Goal: Task Accomplishment & Management: Use online tool/utility

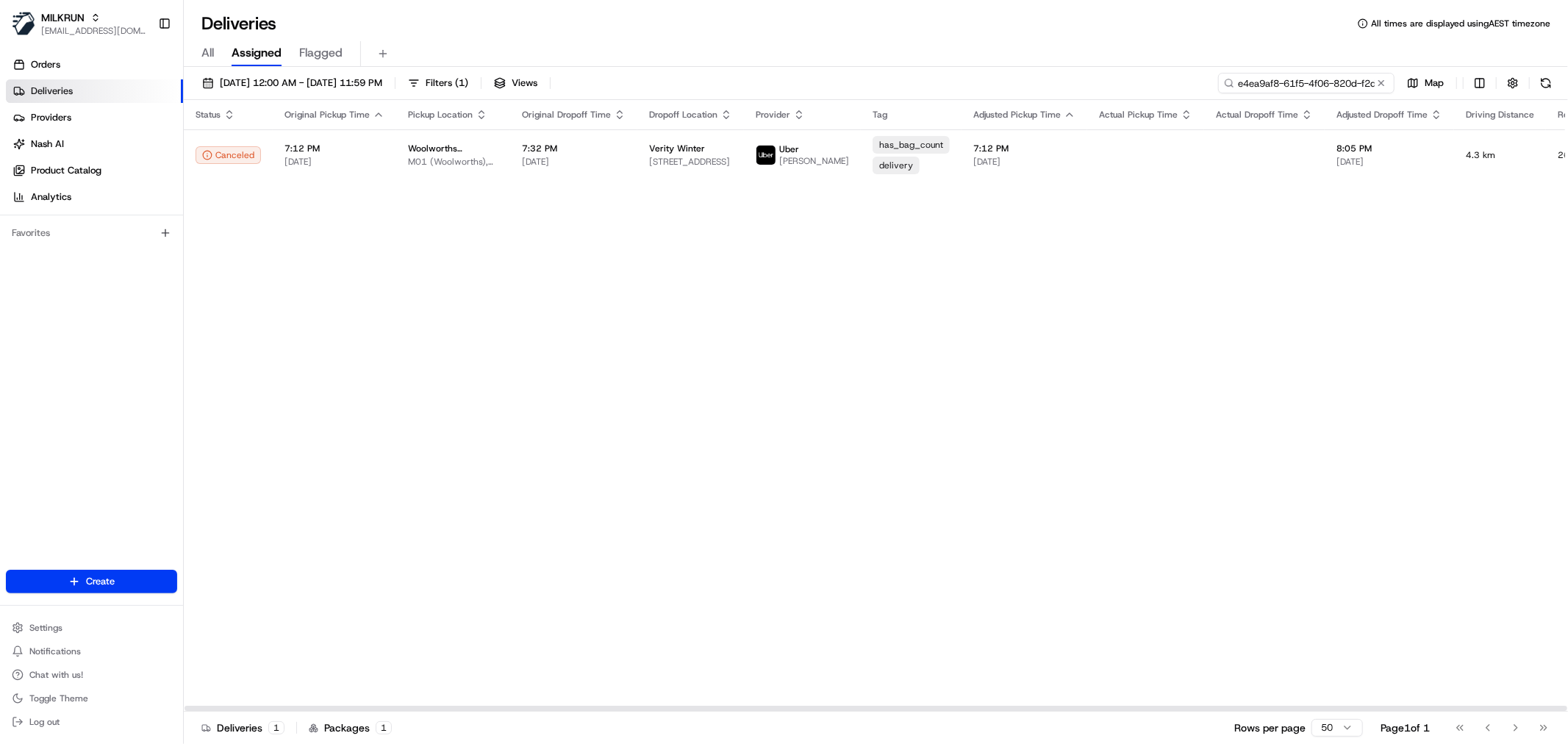
click at [1318, 86] on input "e4ea9af8-61f5-4f06-820d-f2d00457a146" at bounding box center [1305, 82] width 176 height 20
paste input "/e32d9a59-3a8b-40c7-845e-e7ce29b6a0cd"
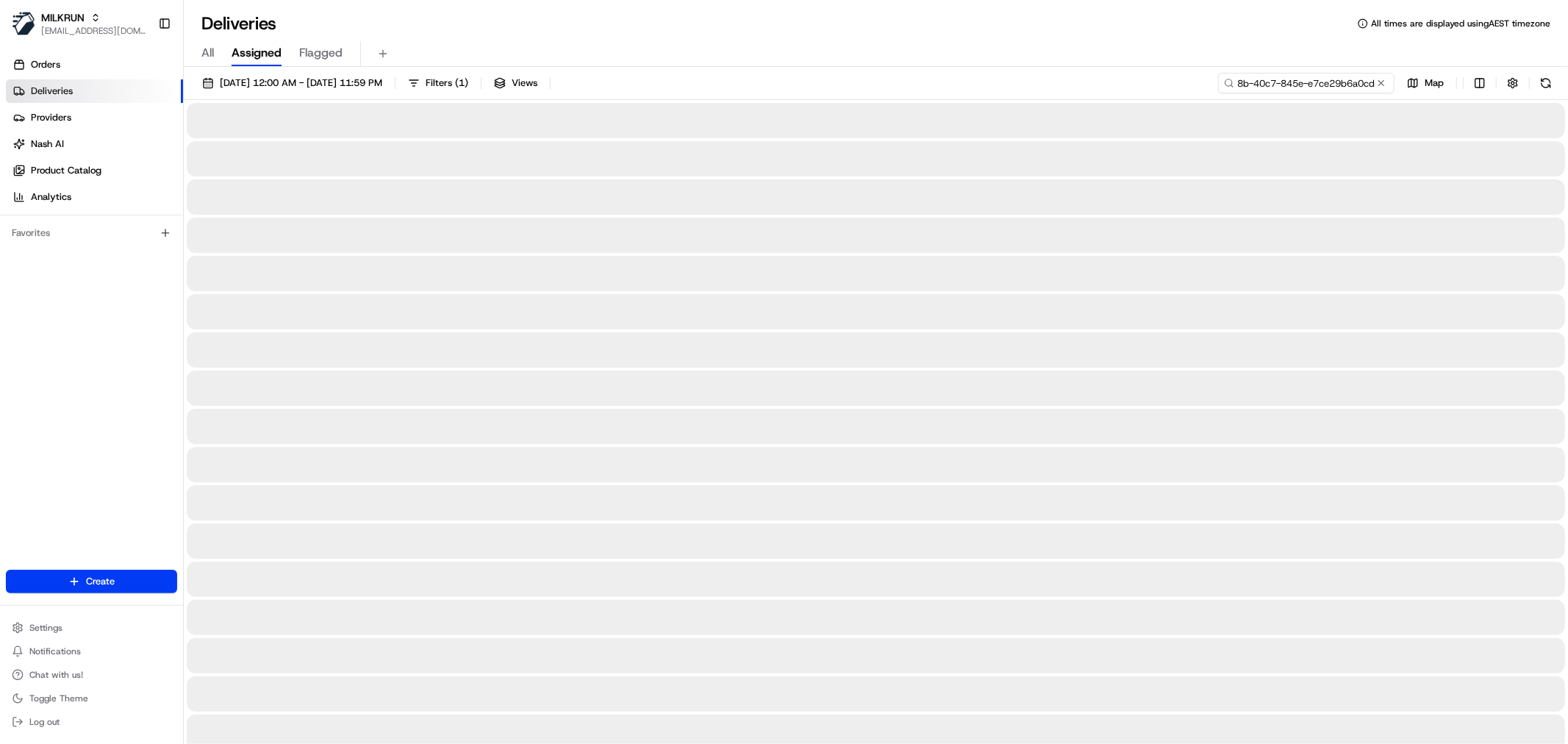
type input "/e32d9a59-3a8b-40c7-845e-e7ce29b6a0cd"
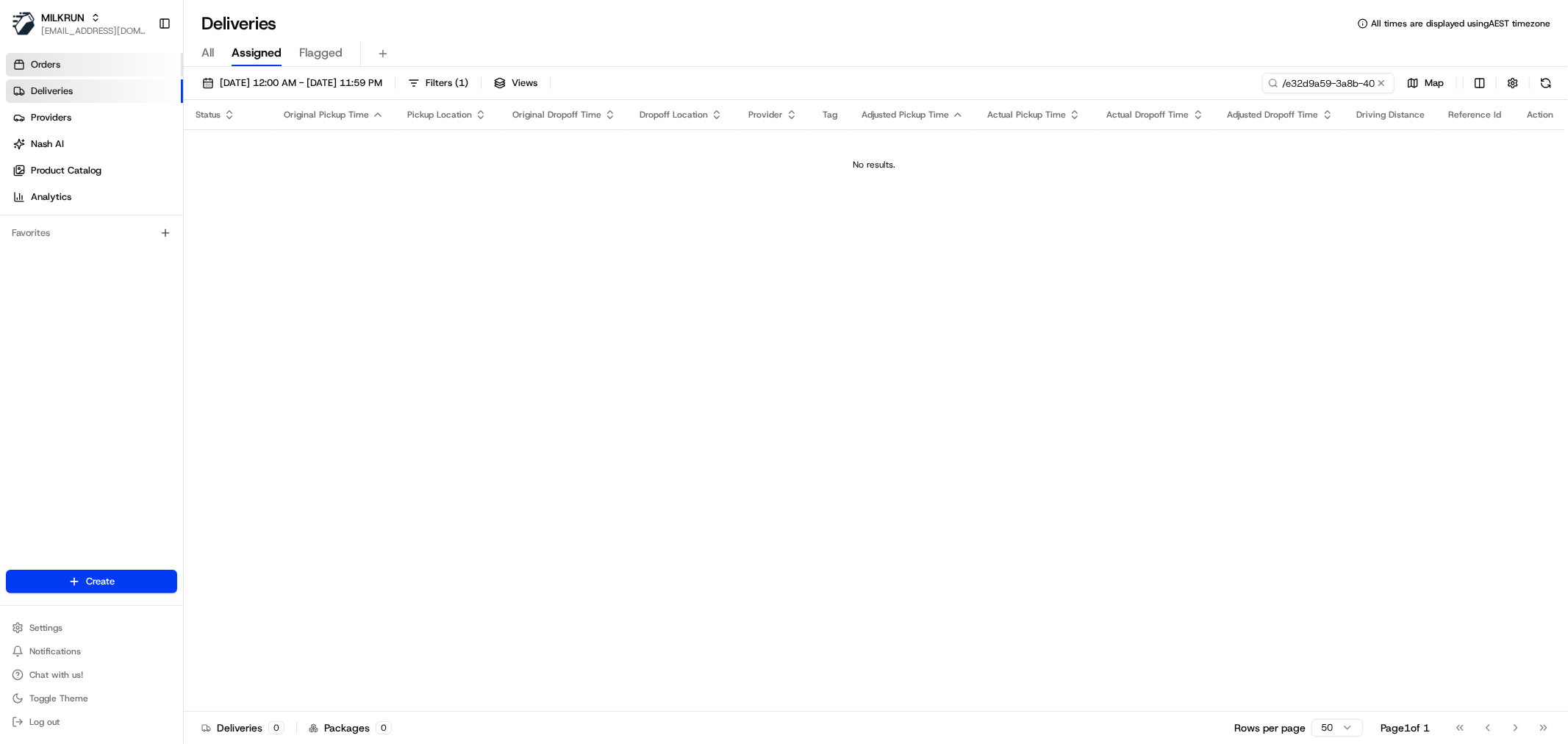
click at [91, 67] on link "Orders" at bounding box center [95, 65] width 177 height 24
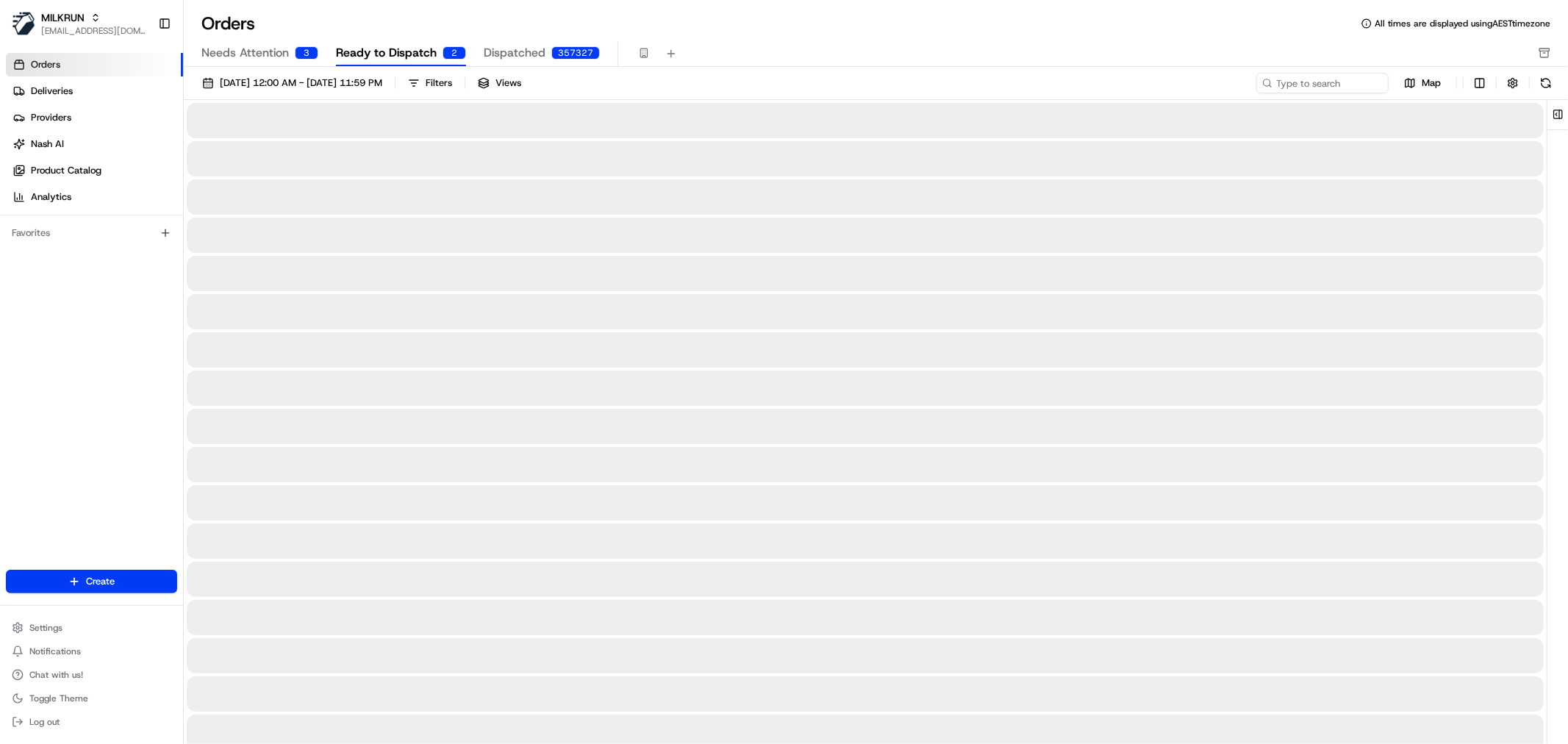
click at [262, 50] on span "Needs Attention" at bounding box center [245, 53] width 88 height 18
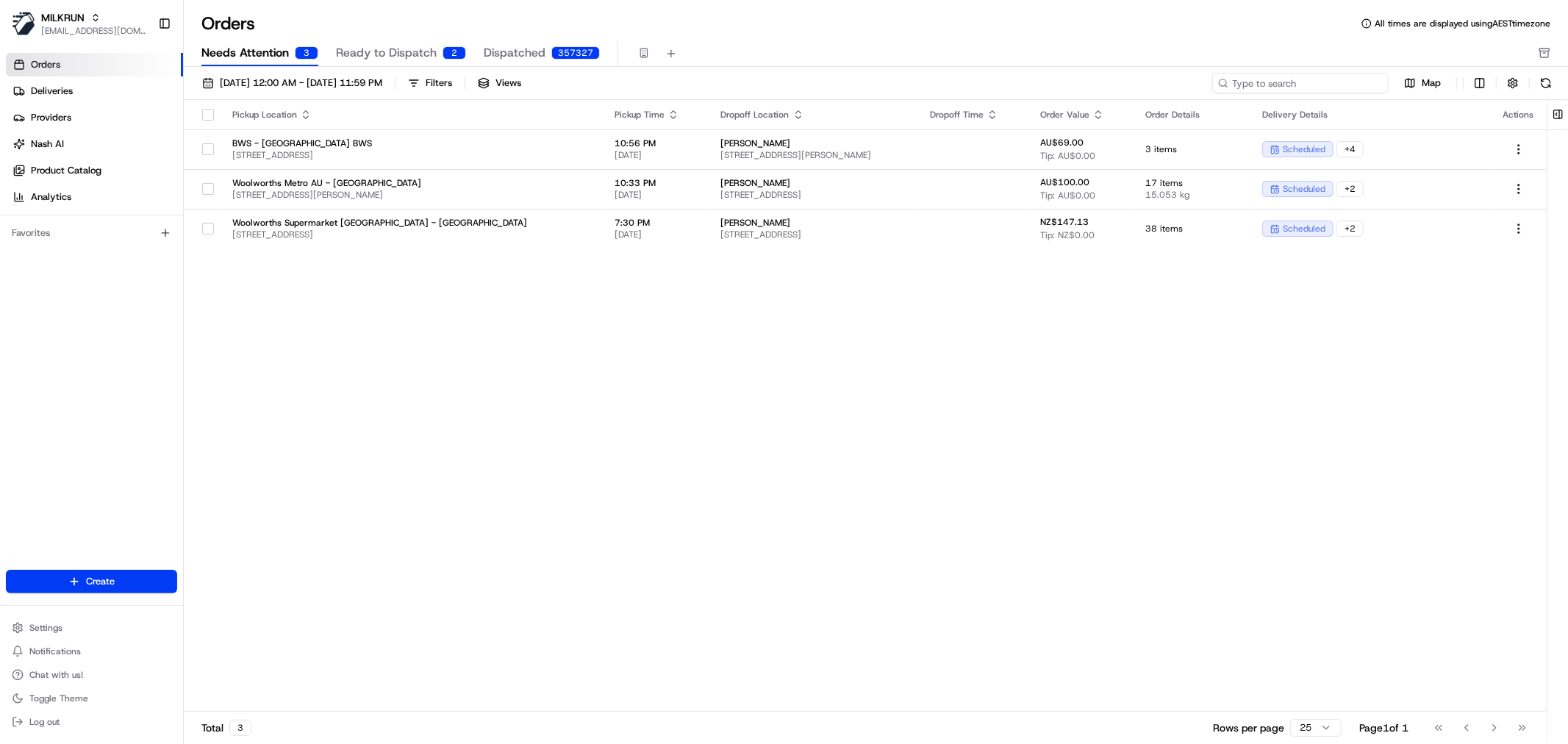
click at [1289, 80] on input at bounding box center [1299, 82] width 176 height 20
paste input "e32d9a59-3a8b-40c7-845e-e7ce29b6a0cd"
type input "e32d9a59-3a8b-40c7-845e-e7ce29b6a0cd"
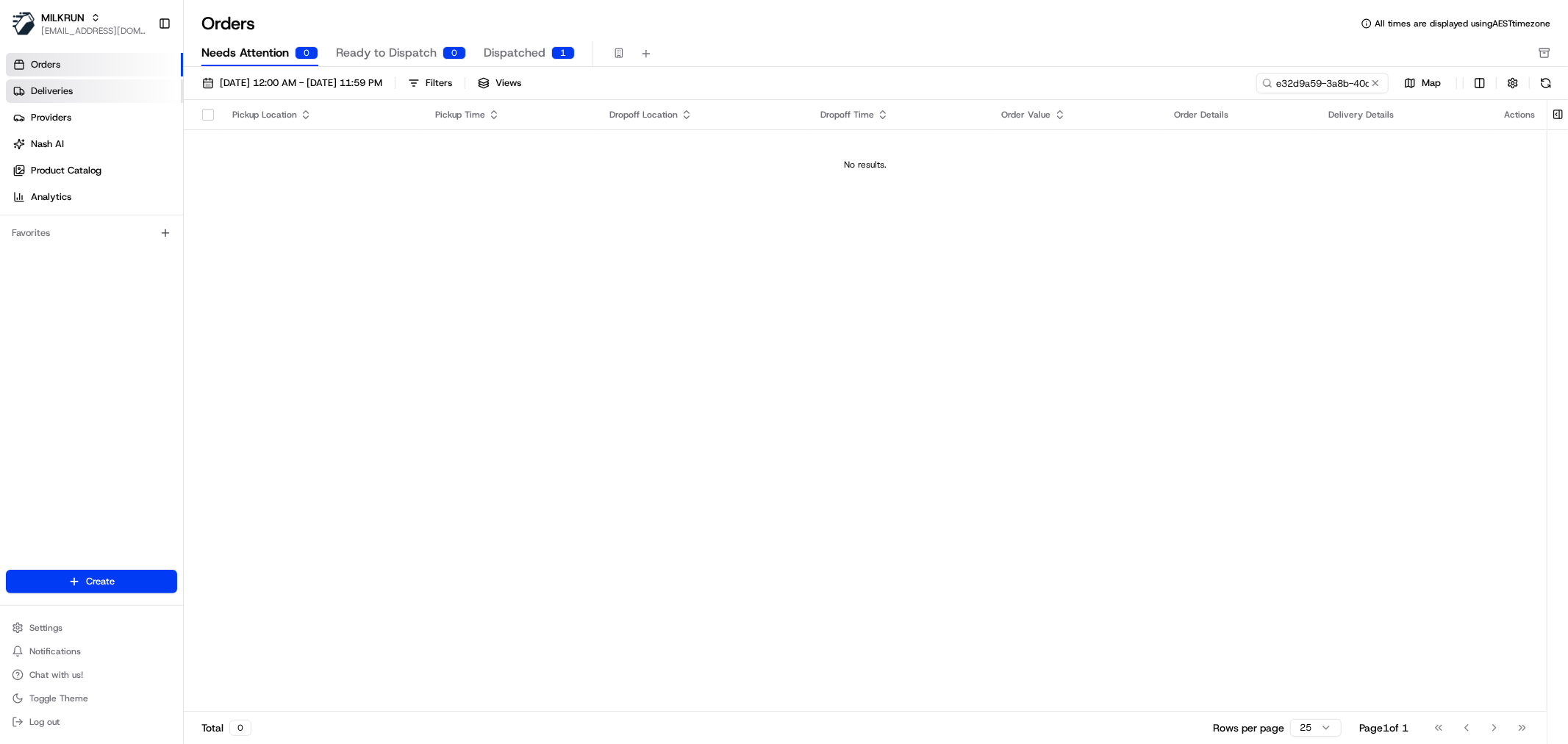
click at [74, 89] on link "Deliveries" at bounding box center [95, 91] width 177 height 24
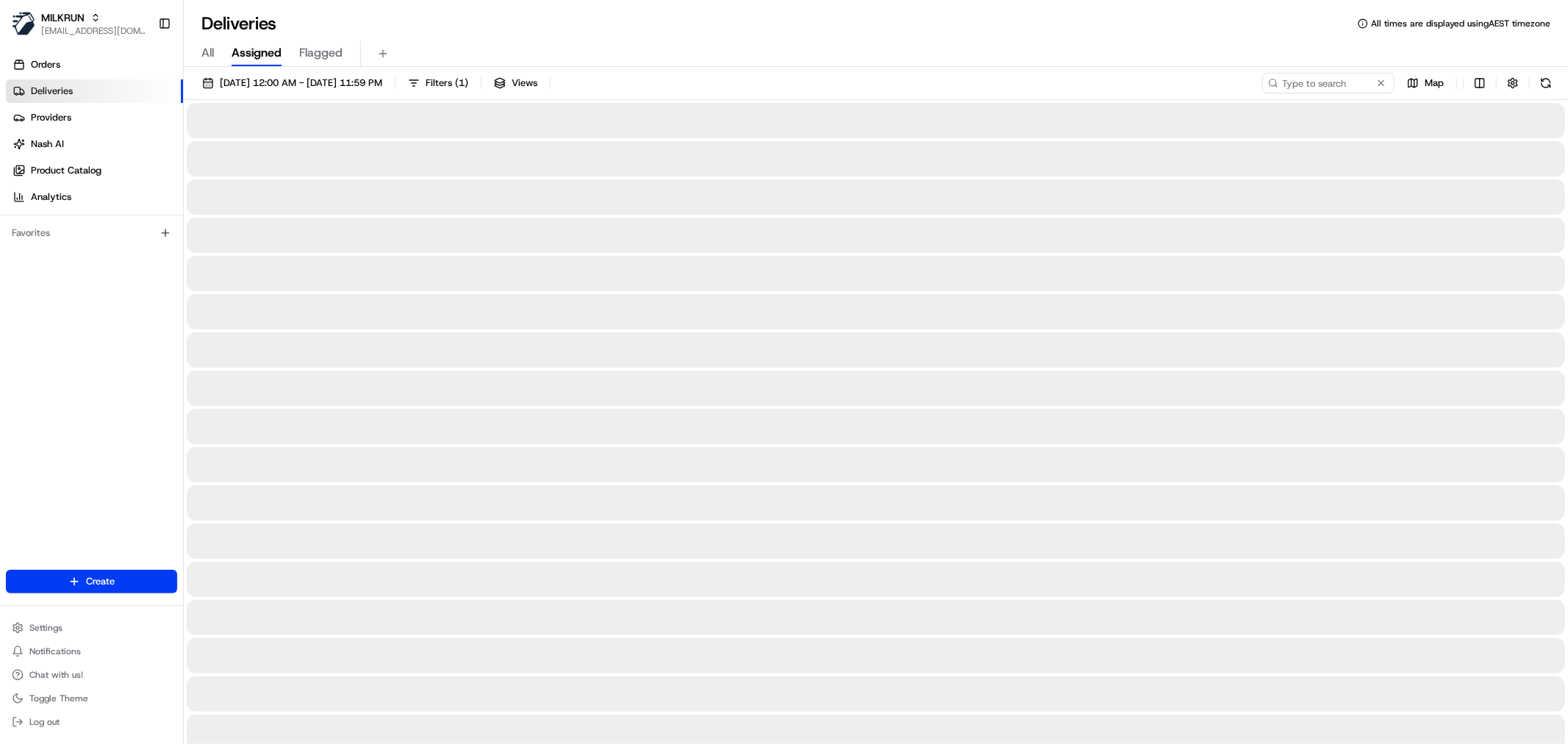
click at [202, 50] on span "All" at bounding box center [208, 53] width 12 height 18
click at [1310, 86] on input at bounding box center [1305, 82] width 176 height 20
paste input "e32d9a59-3a8b-40c7-845e-e7ce29b6a0cd"
type input "e32d9a59-3a8b-40c7-845e-e7ce29b6a0cd"
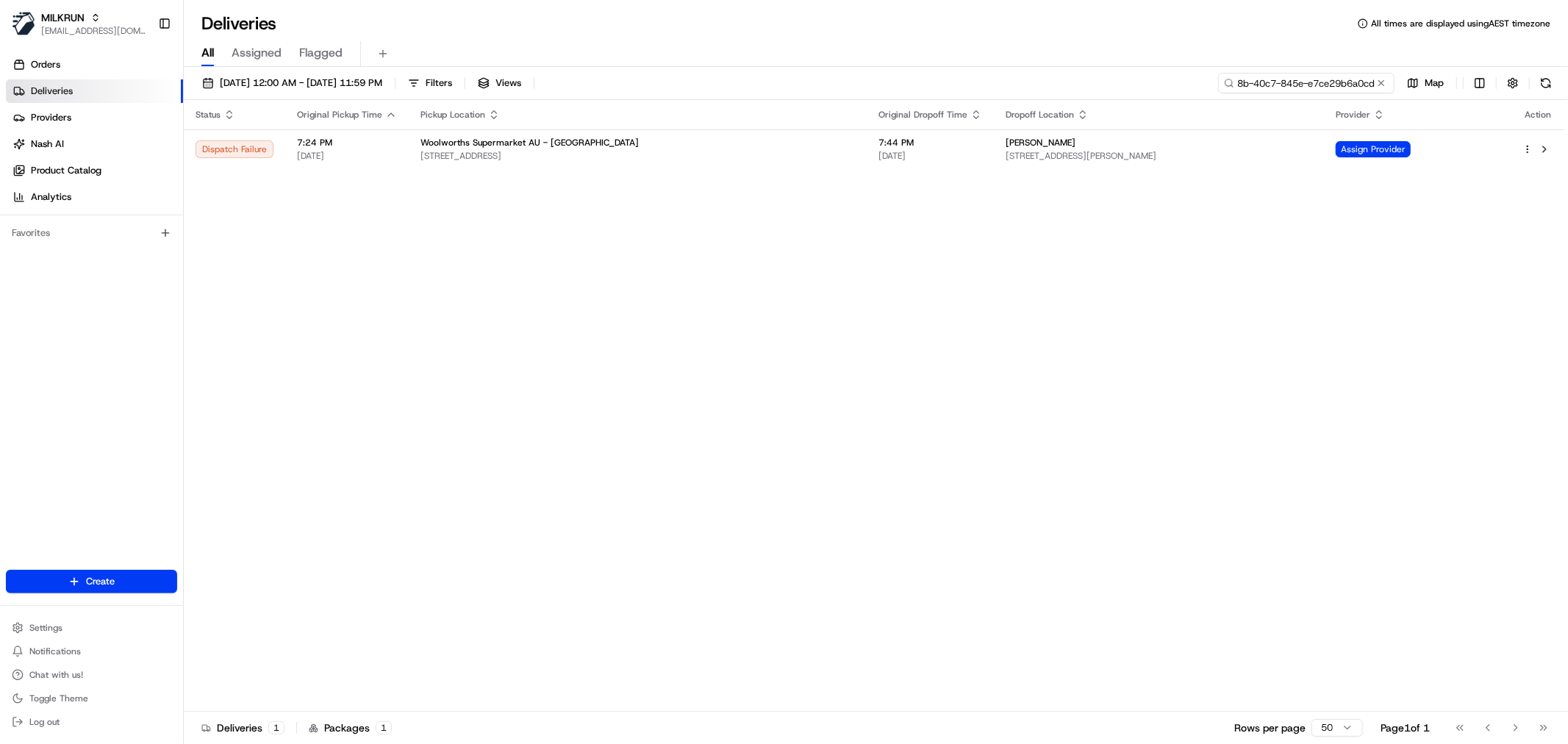
click at [1277, 85] on input "e32d9a59-3a8b-40c7-845e-e7ce29b6a0cd" at bounding box center [1305, 82] width 176 height 20
click at [1472, 157] on div "Assign Provider" at bounding box center [1417, 150] width 163 height 16
drag, startPoint x: 729, startPoint y: 305, endPoint x: 1394, endPoint y: 146, distance: 683.7
click at [1523, 142] on div at bounding box center [1537, 150] width 31 height 18
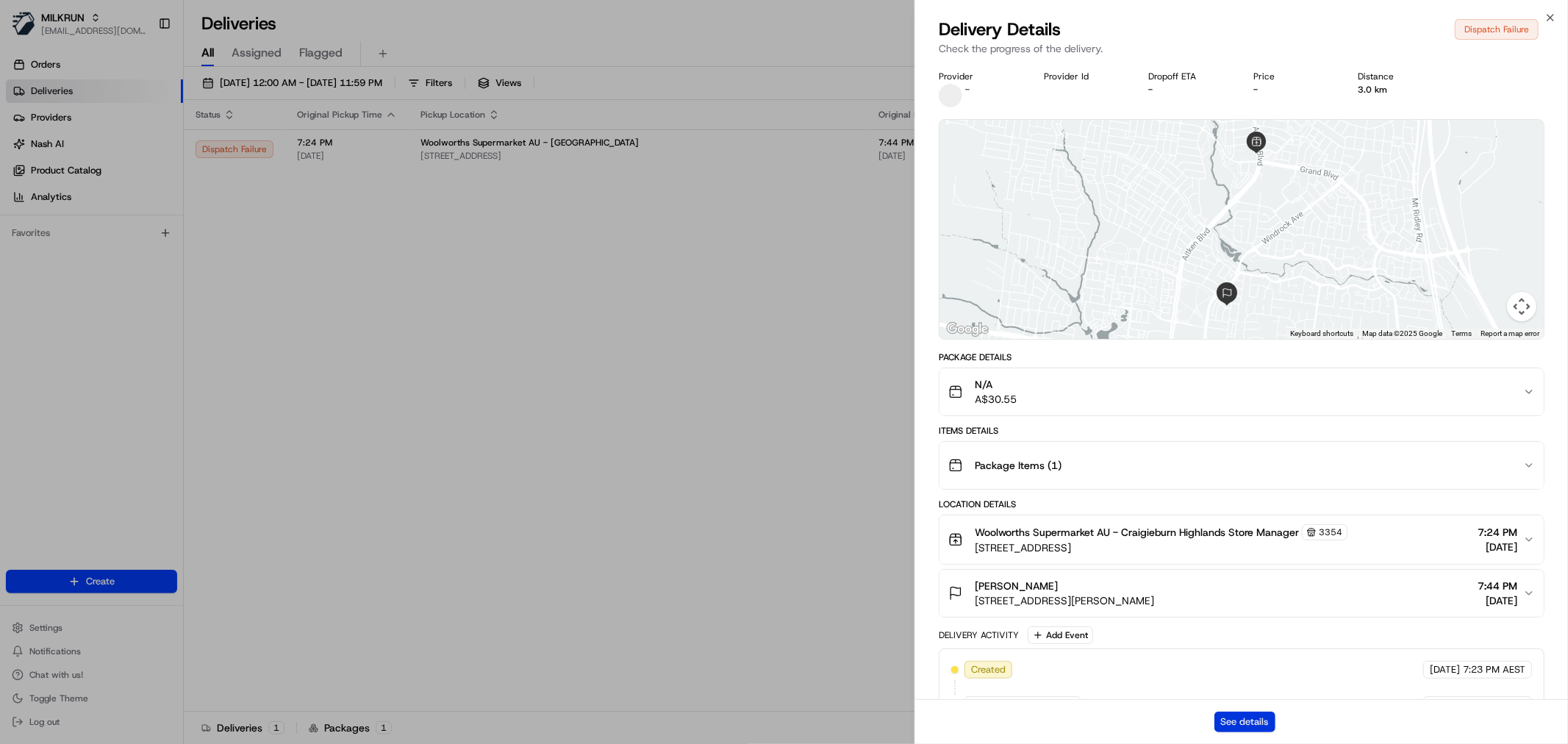
click at [1243, 721] on button "See details" at bounding box center [1244, 721] width 61 height 20
drag, startPoint x: 1094, startPoint y: 599, endPoint x: 1145, endPoint y: 537, distance: 80.3
click at [1098, 595] on span "[STREET_ADDRESS][PERSON_NAME]" at bounding box center [1064, 601] width 180 height 15
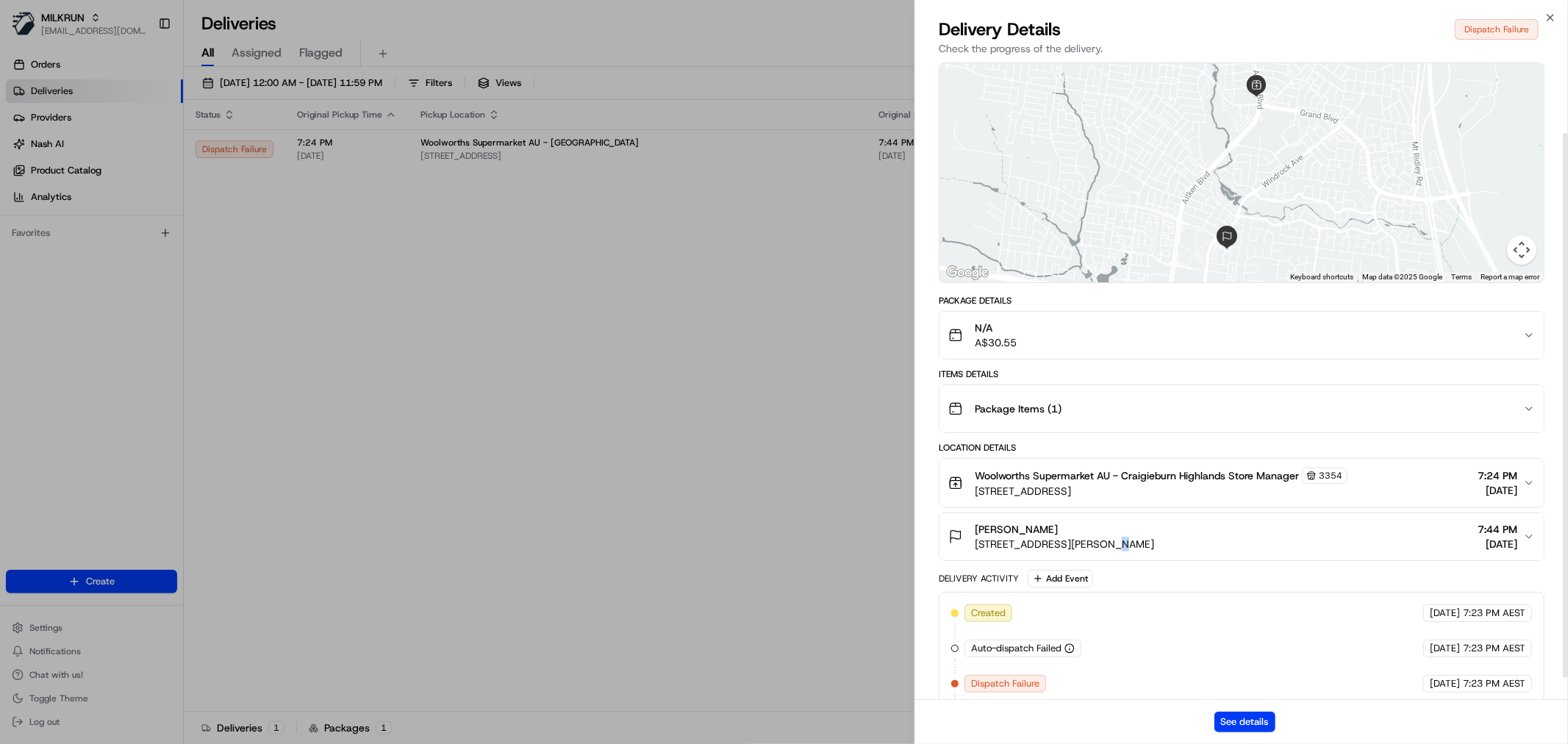
scroll to position [107, 0]
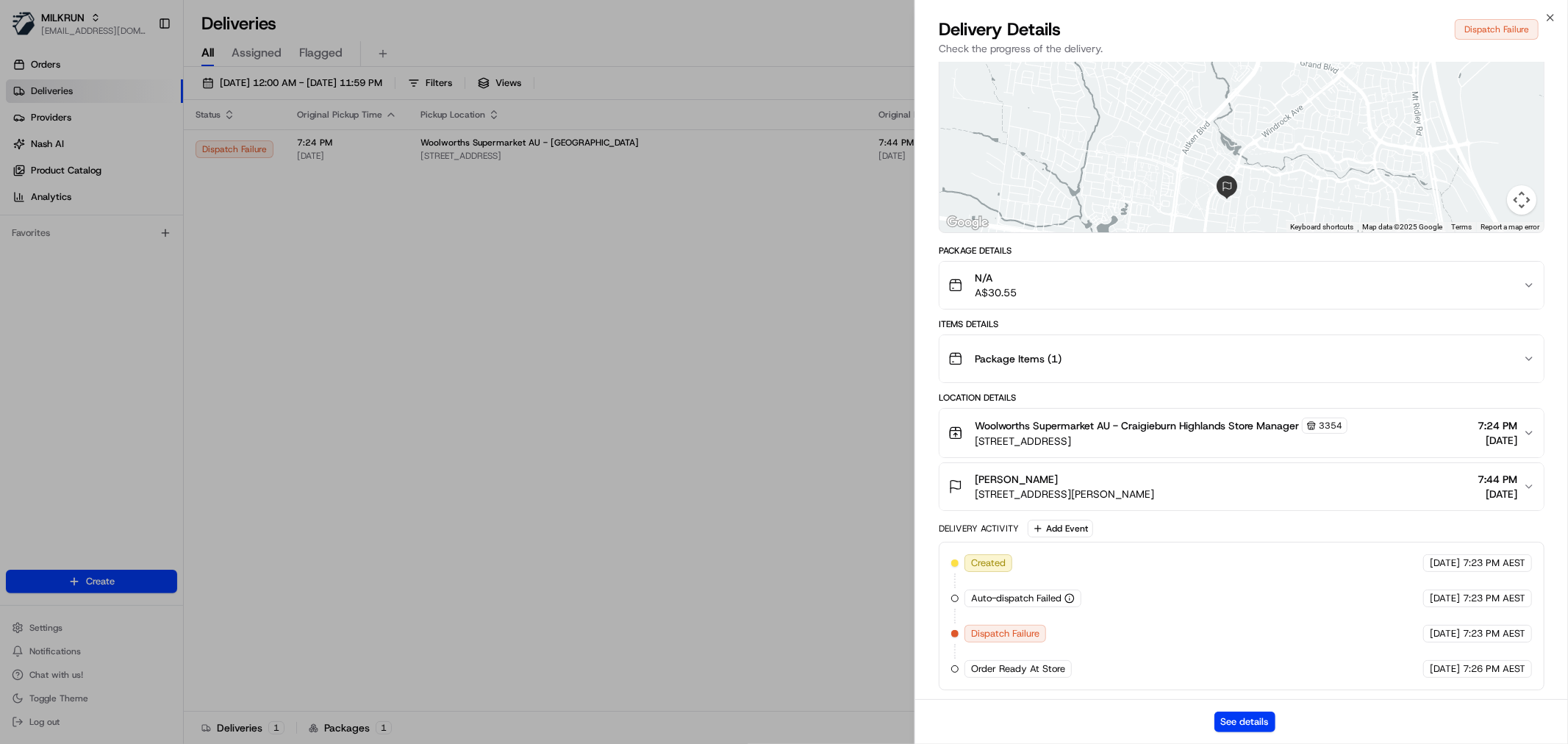
drag, startPoint x: 1239, startPoint y: 487, endPoint x: 1228, endPoint y: 471, distance: 19.4
click at [1239, 485] on div "[PERSON_NAME] [STREET_ADDRESS][PERSON_NAME], AU 7:44 PM [DATE]" at bounding box center [1235, 487] width 575 height 29
click at [1295, 490] on div "[PERSON_NAME] [STREET_ADDRESS][PERSON_NAME], AU 7:44 PM [DATE]" at bounding box center [1235, 487] width 575 height 29
click at [1347, 524] on div "Delivery Activity Add Event" at bounding box center [1241, 529] width 606 height 18
click at [1512, 480] on span "7:44 PM" at bounding box center [1496, 479] width 40 height 15
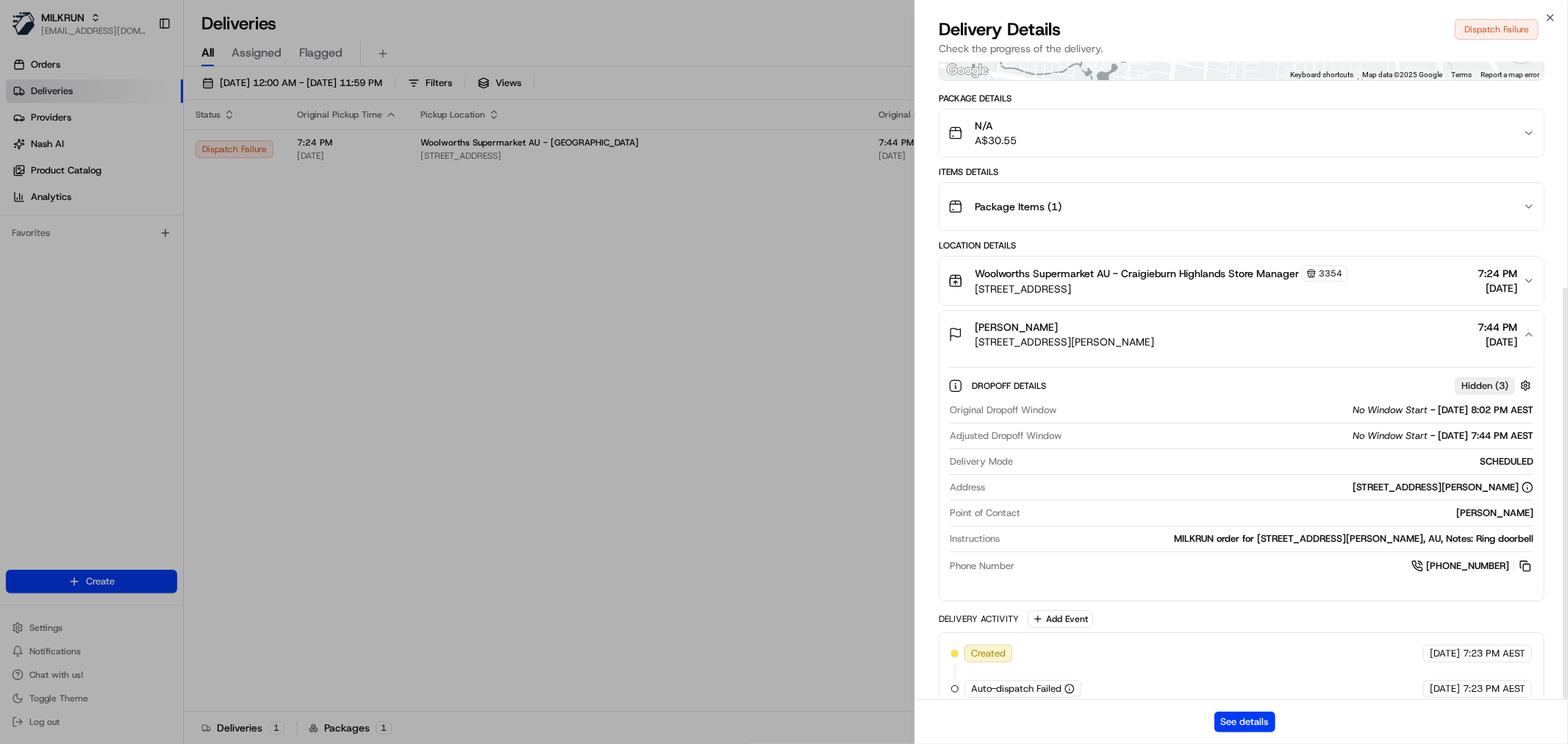
scroll to position [350, 0]
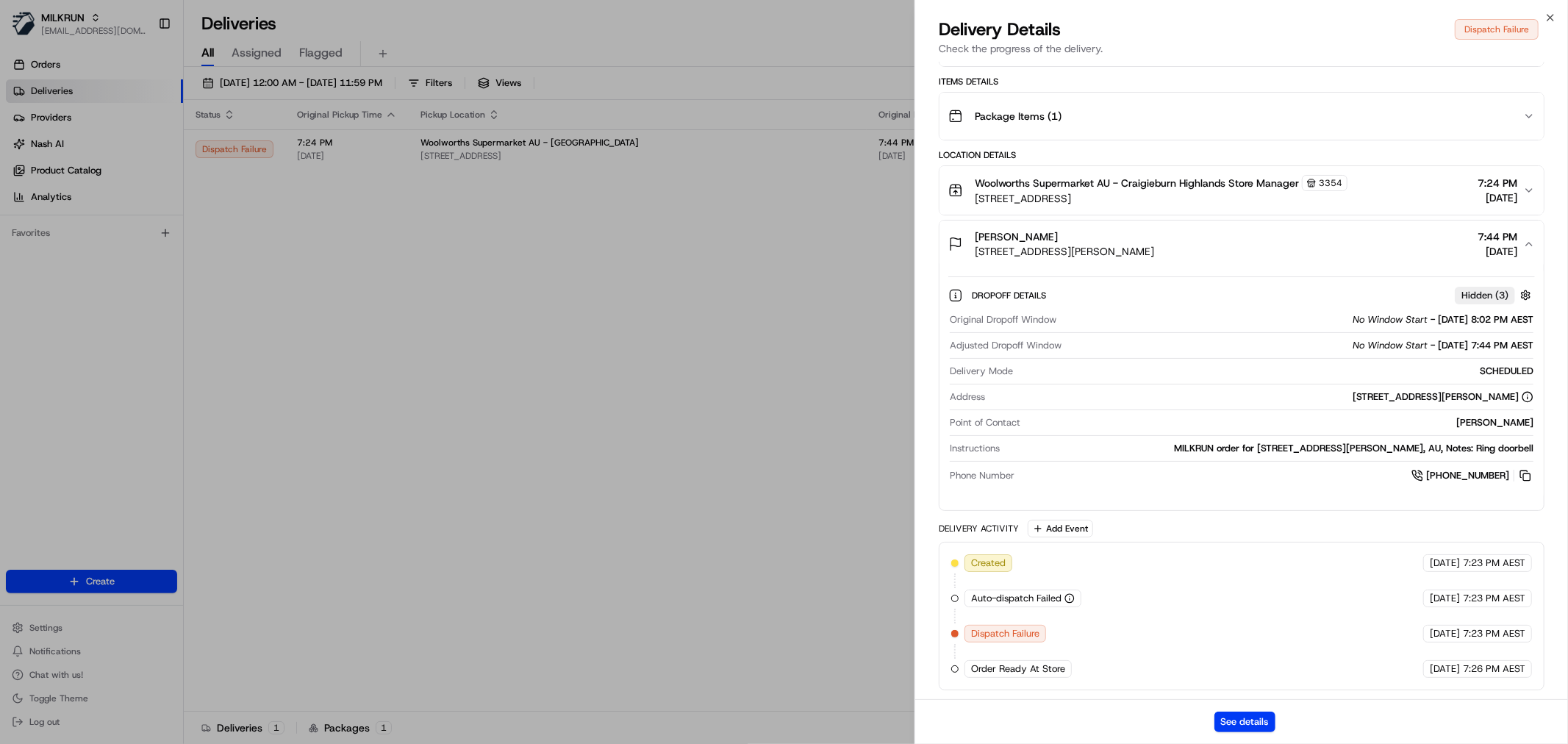
drag, startPoint x: 1315, startPoint y: 395, endPoint x: 1518, endPoint y: 400, distance: 203.1
click at [1518, 401] on div "[STREET_ADDRESS][PERSON_NAME]" at bounding box center [1261, 396] width 542 height 13
copy div "[STREET_ADDRESS][PERSON_NAME]"
drag, startPoint x: 1024, startPoint y: 229, endPoint x: 973, endPoint y: 233, distance: 51.2
click at [973, 233] on div "[PERSON_NAME] [STREET_ADDRESS][PERSON_NAME]" at bounding box center [1051, 243] width 206 height 29
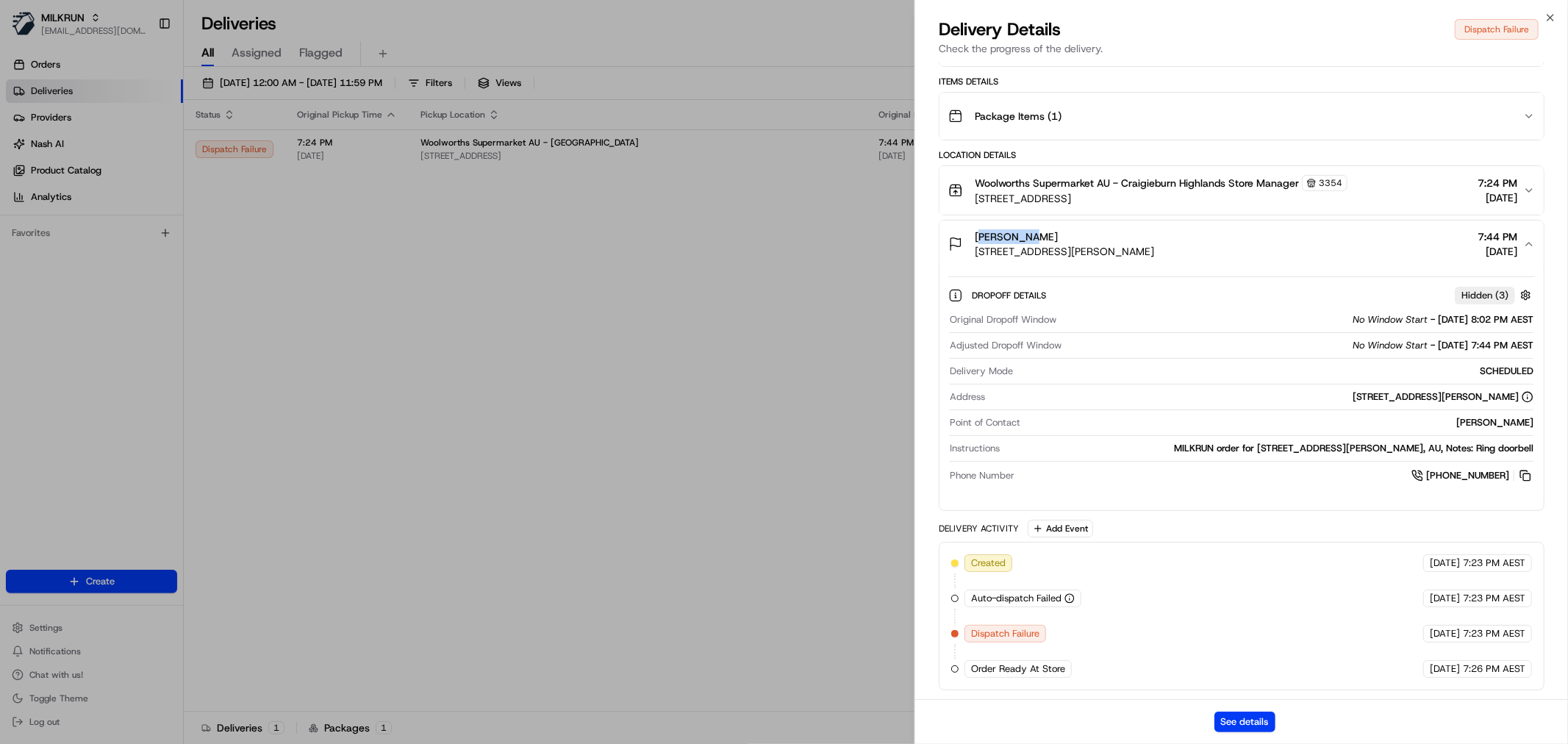
copy span "[PERSON_NAME]"
drag, startPoint x: 1534, startPoint y: 449, endPoint x: 1472, endPoint y: 453, distance: 62.1
click at [1472, 453] on div "Dropoff Details Hidden ( 3 ) Original Dropoff Window No Window Start - [DATE] 8…" at bounding box center [1241, 382] width 604 height 231
copy div "Ring doorbell"
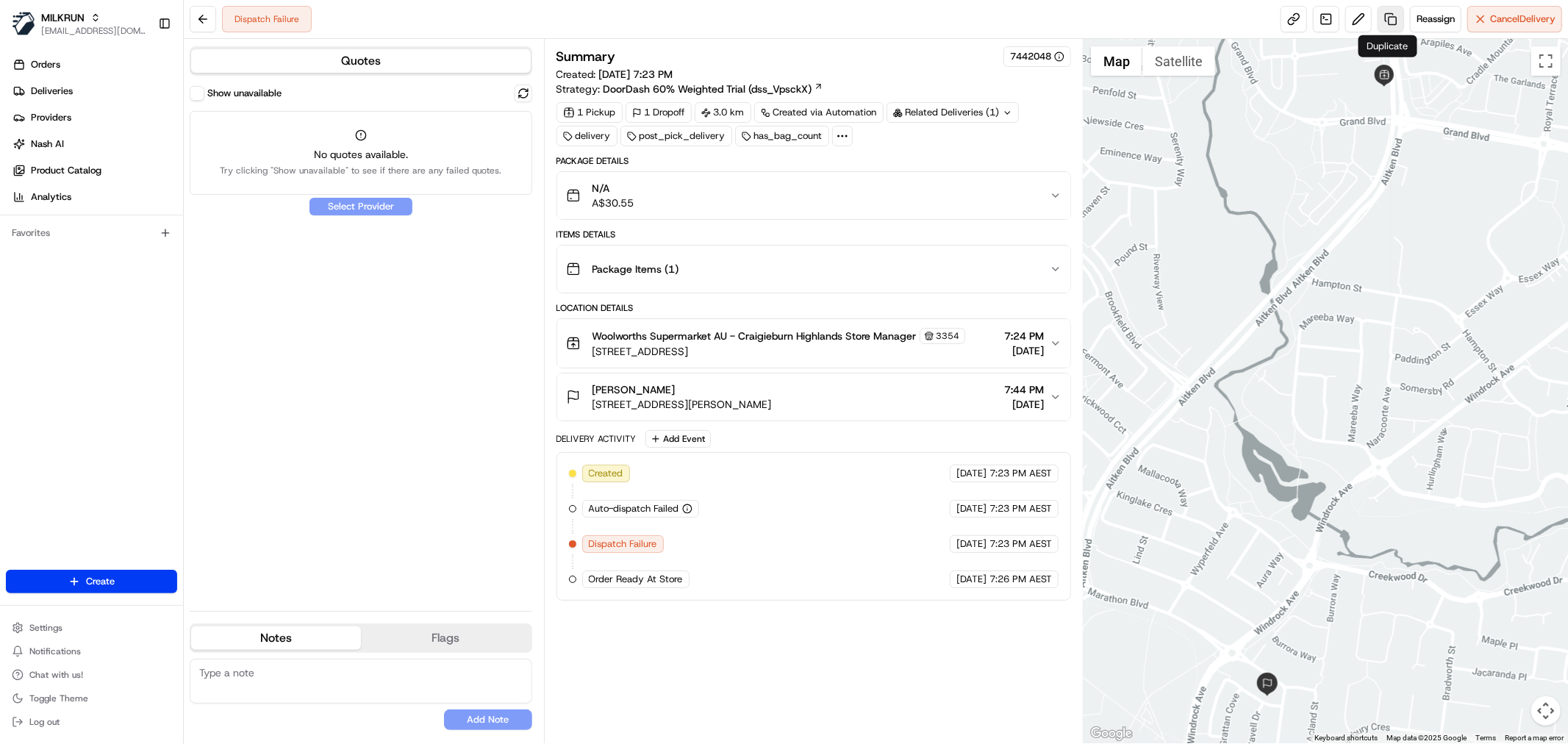
click at [1386, 16] on link at bounding box center [1390, 19] width 27 height 27
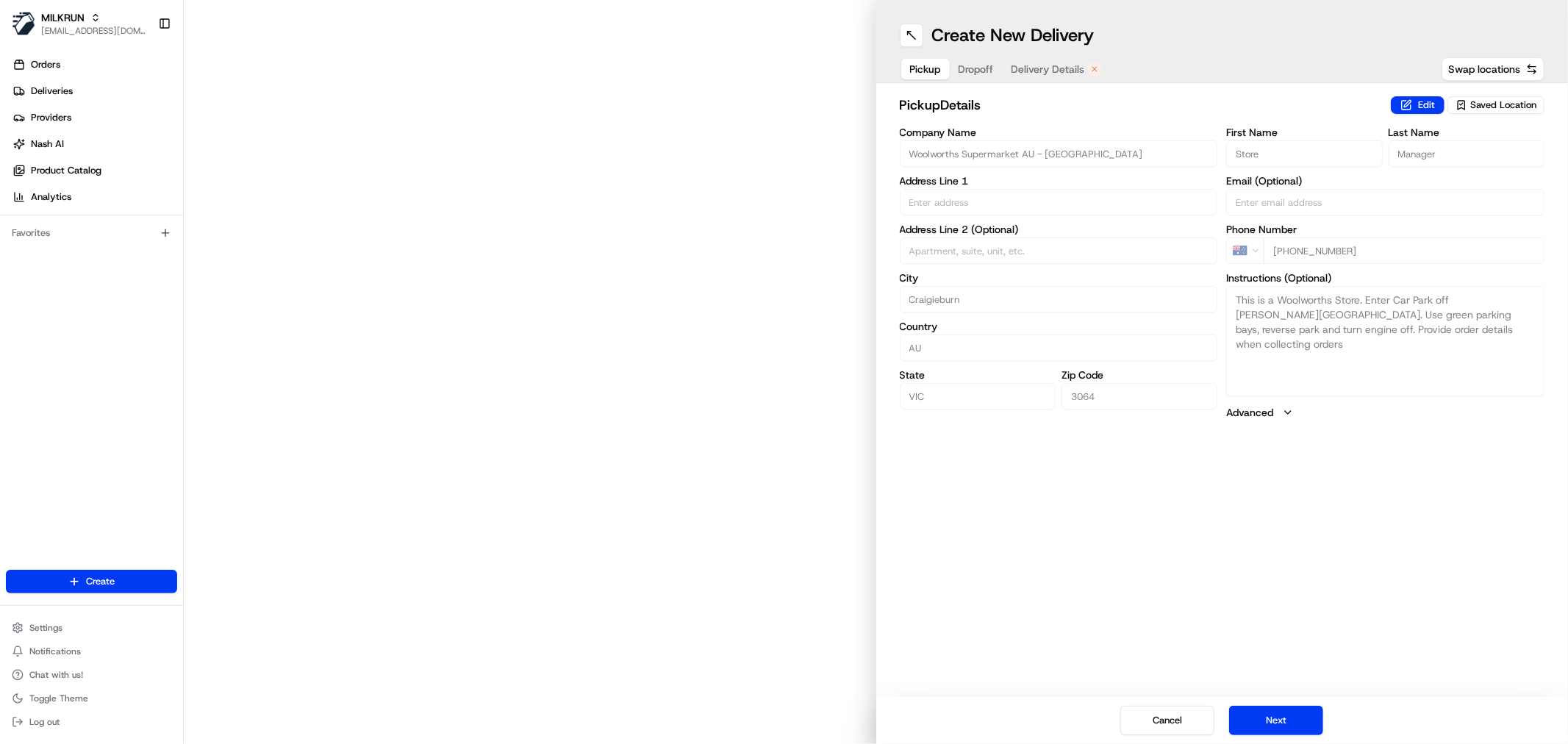
type input "[STREET_ADDRESS]"
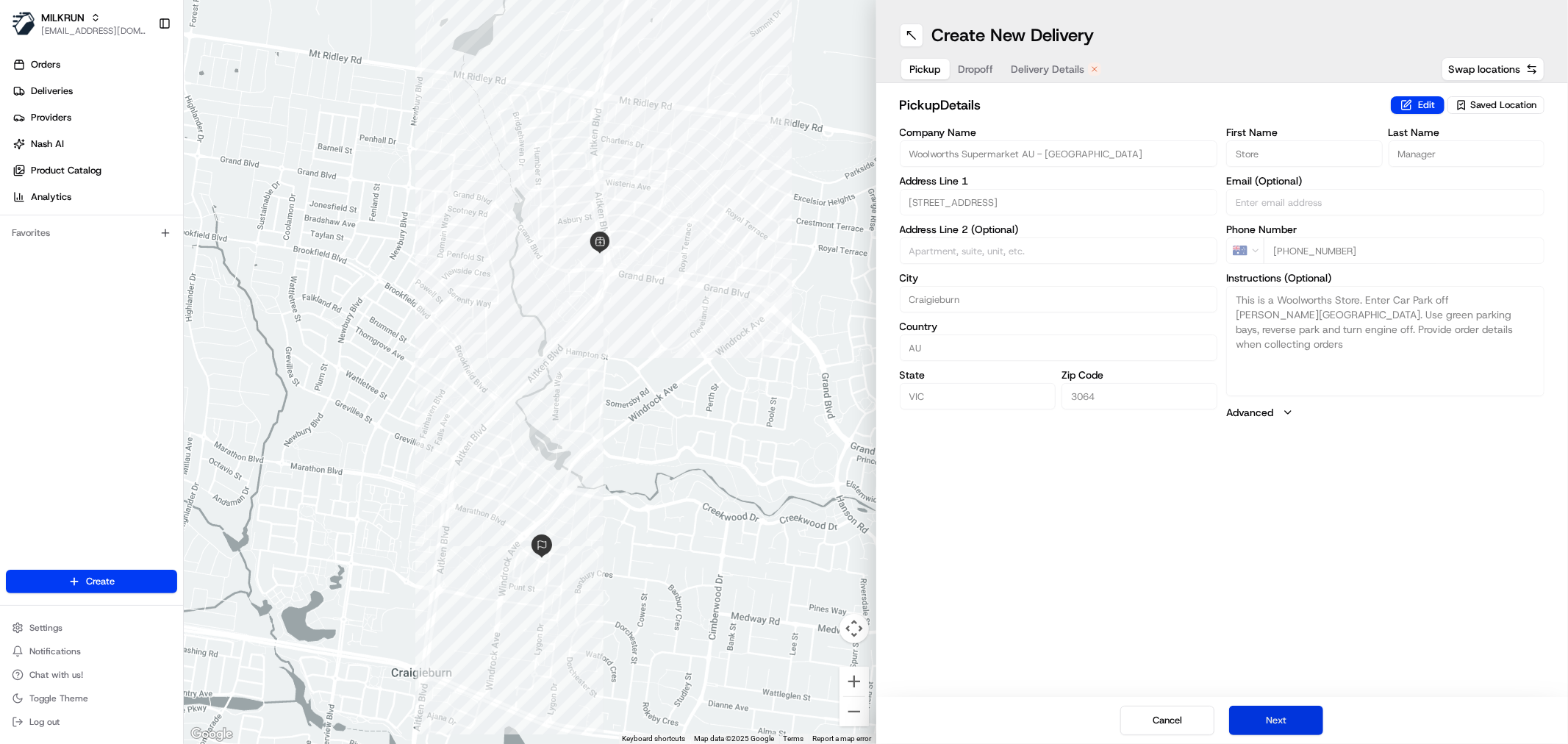
click at [1289, 711] on button "Next" at bounding box center [1275, 720] width 94 height 29
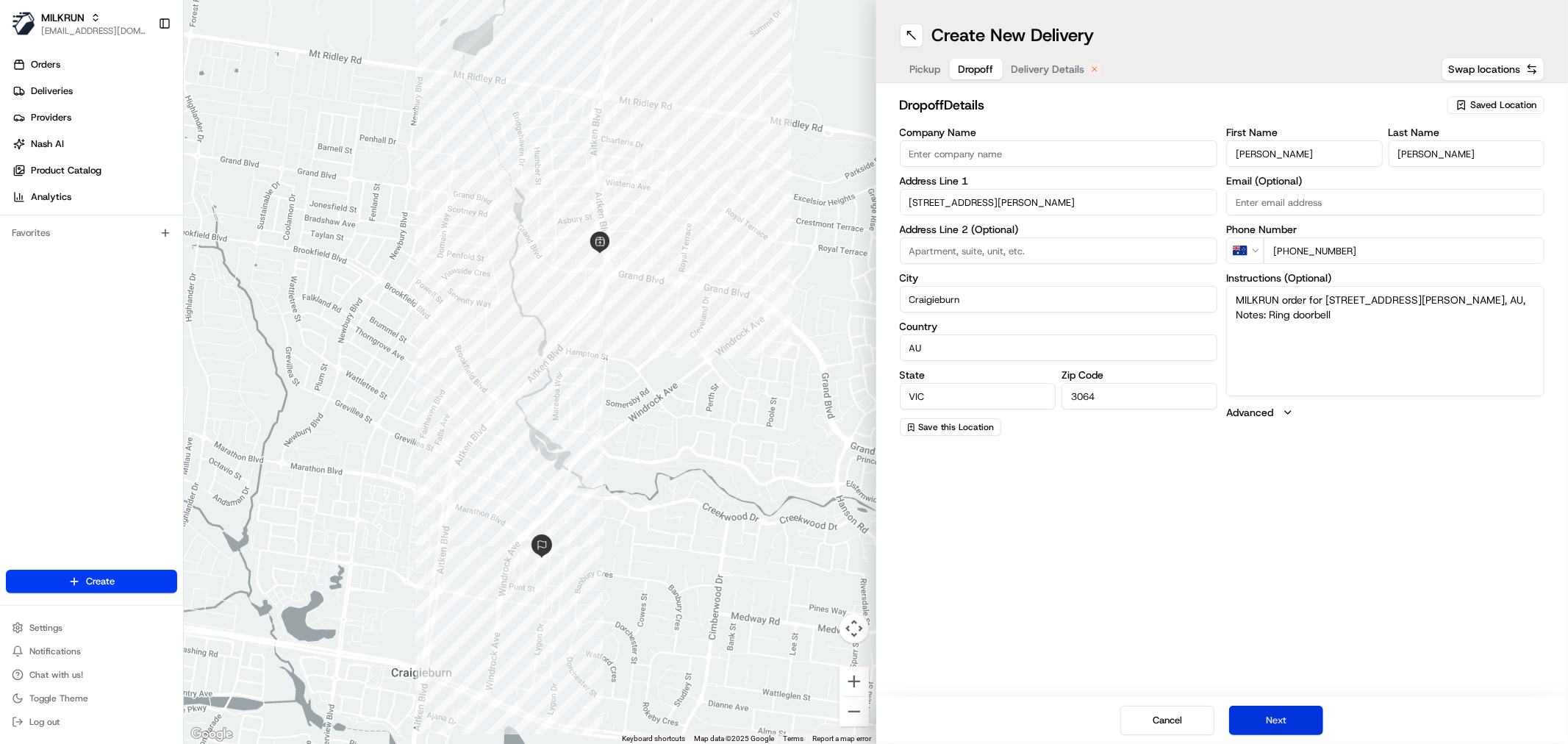
click at [1289, 711] on button "Next" at bounding box center [1275, 720] width 94 height 29
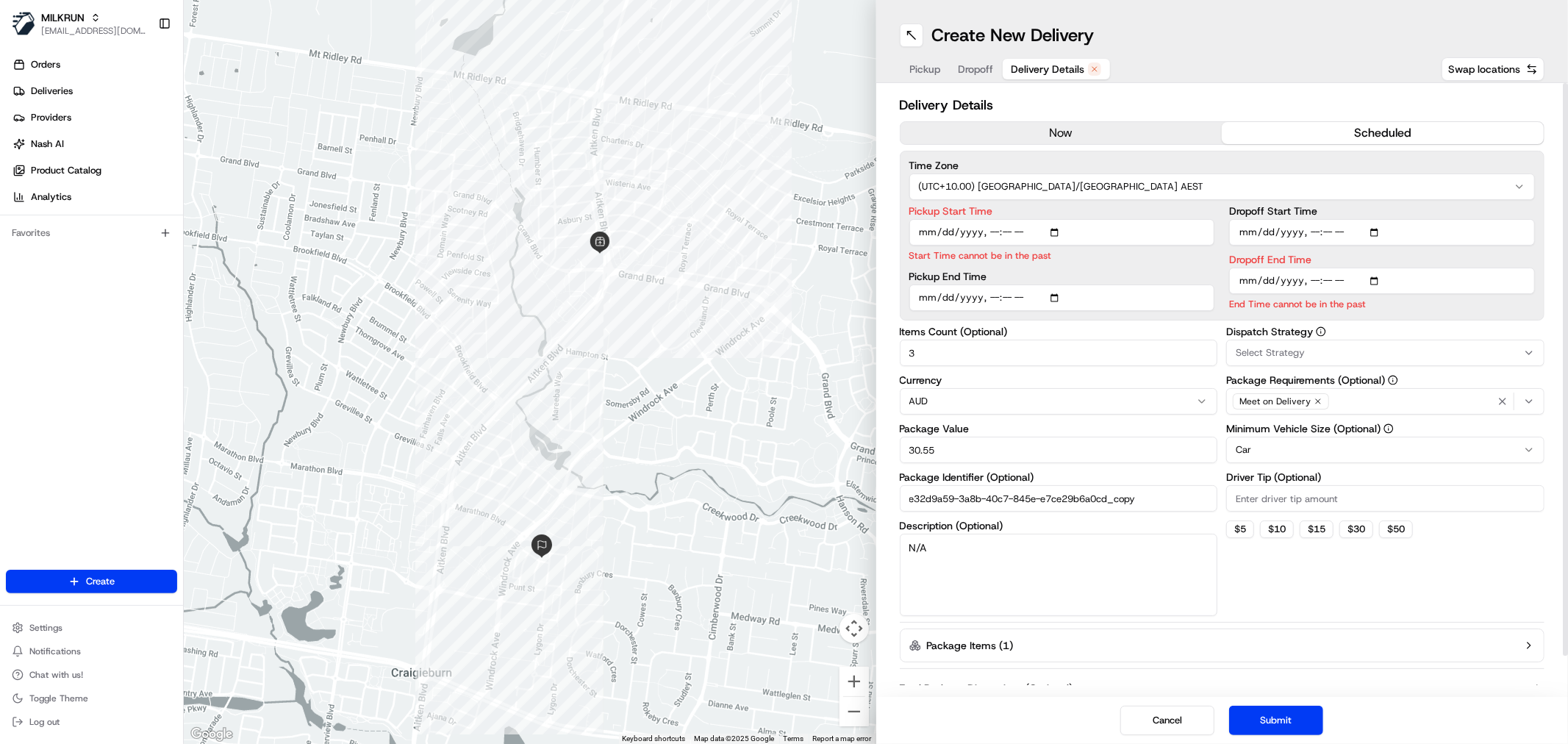
click at [1064, 127] on button "now" at bounding box center [1061, 133] width 322 height 22
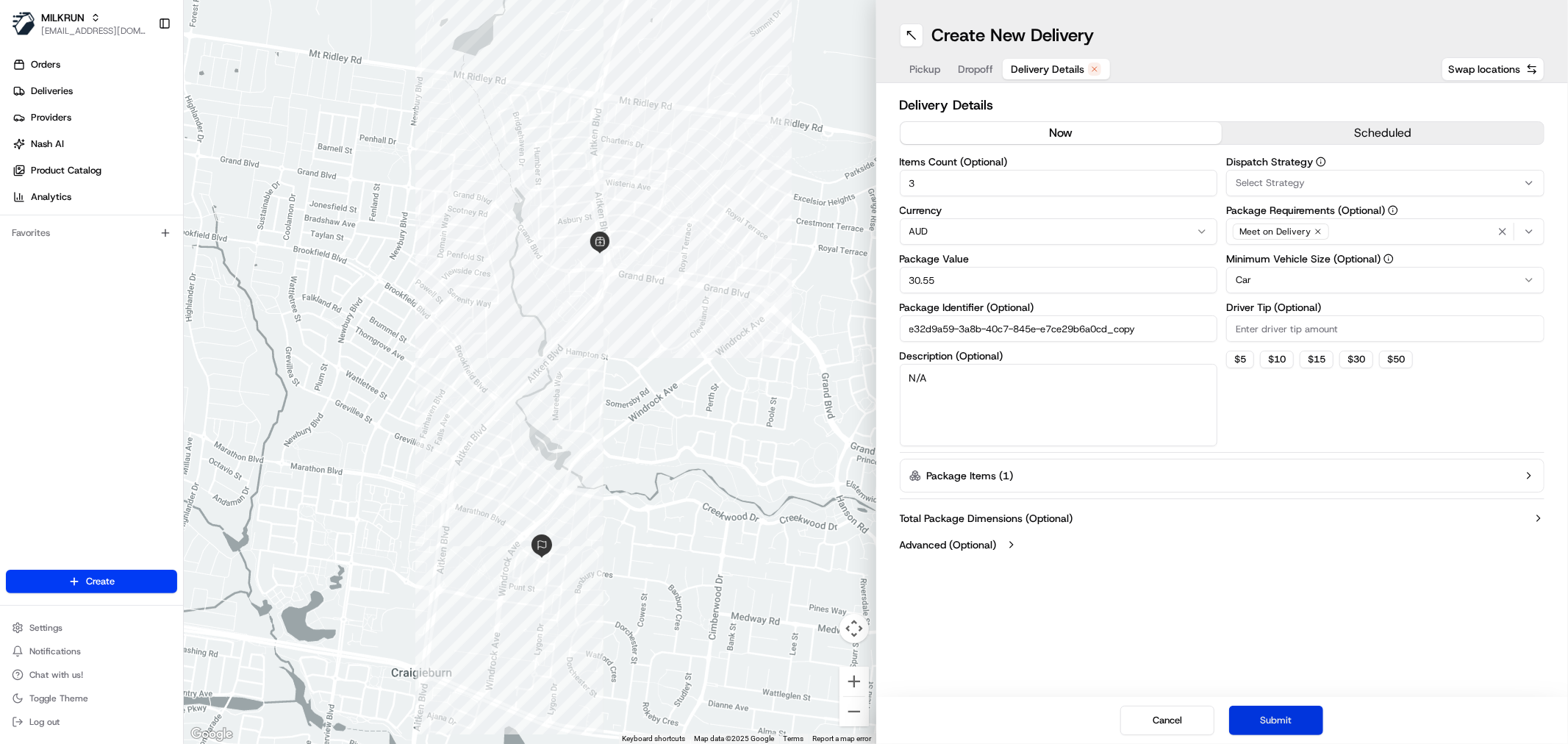
click at [1280, 716] on button "Submit" at bounding box center [1275, 720] width 94 height 29
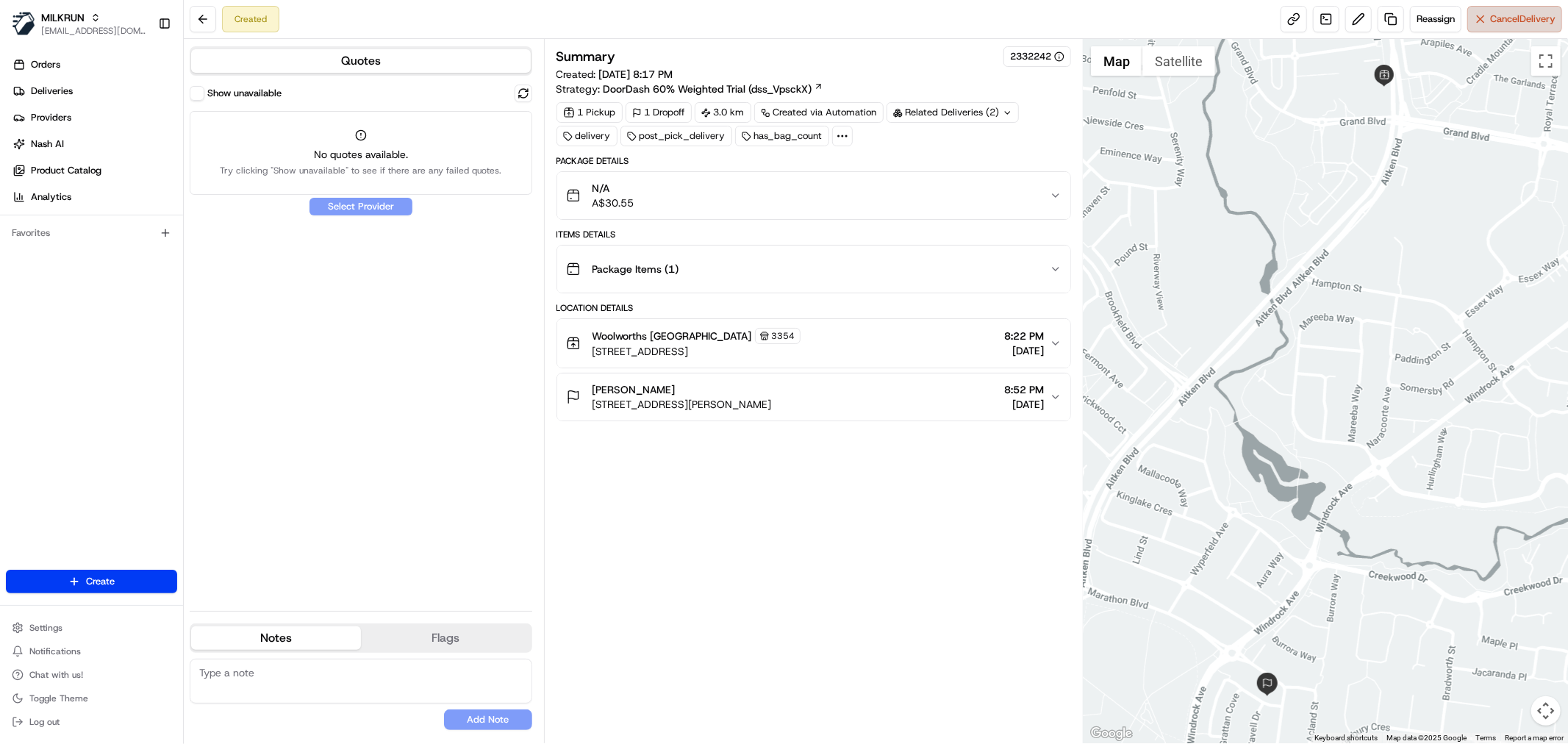
click at [1486, 27] on button "Cancel Delivery" at bounding box center [1514, 19] width 95 height 27
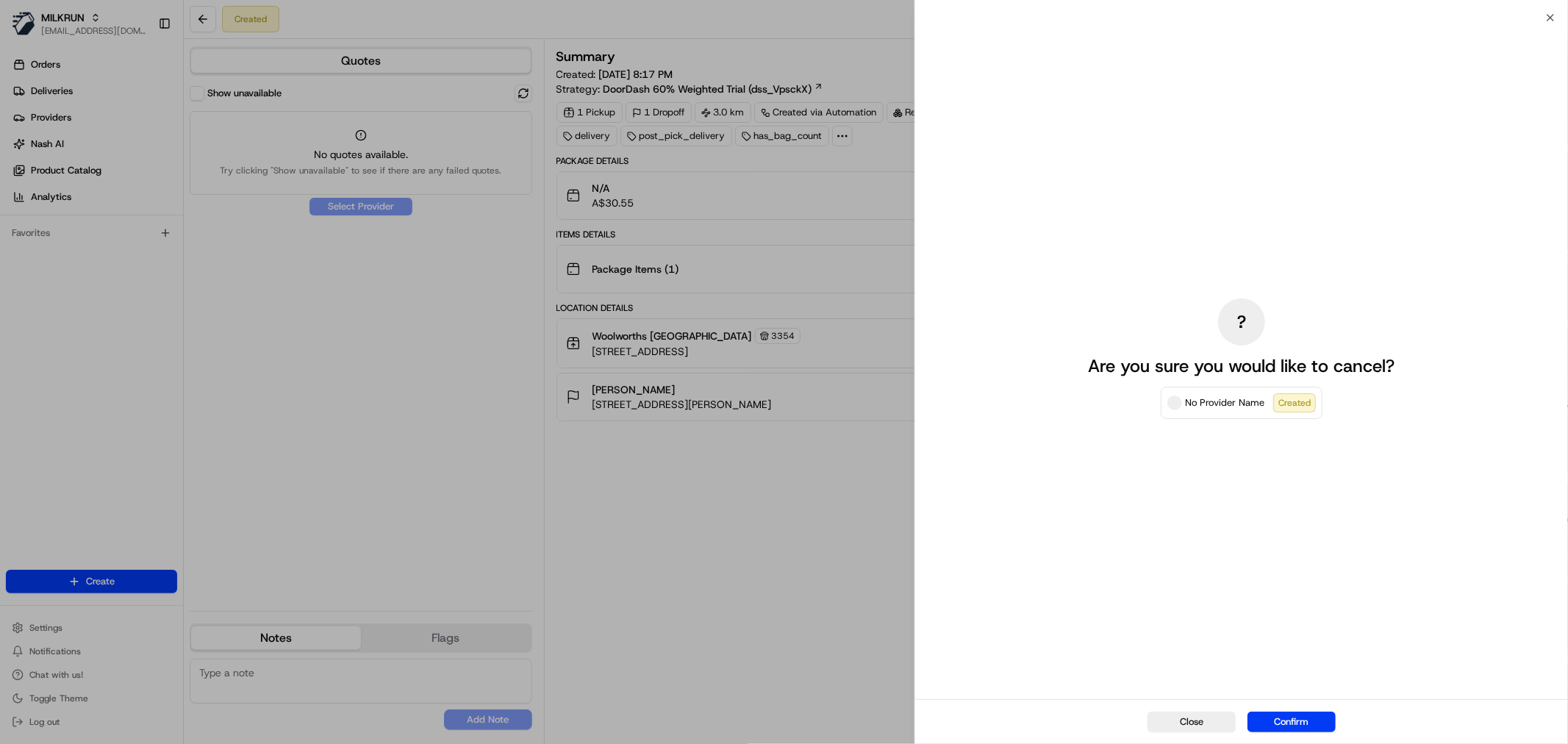
click at [1303, 710] on div "Close Confirm" at bounding box center [1242, 721] width 653 height 45
click at [1305, 722] on button "Confirm" at bounding box center [1291, 721] width 88 height 20
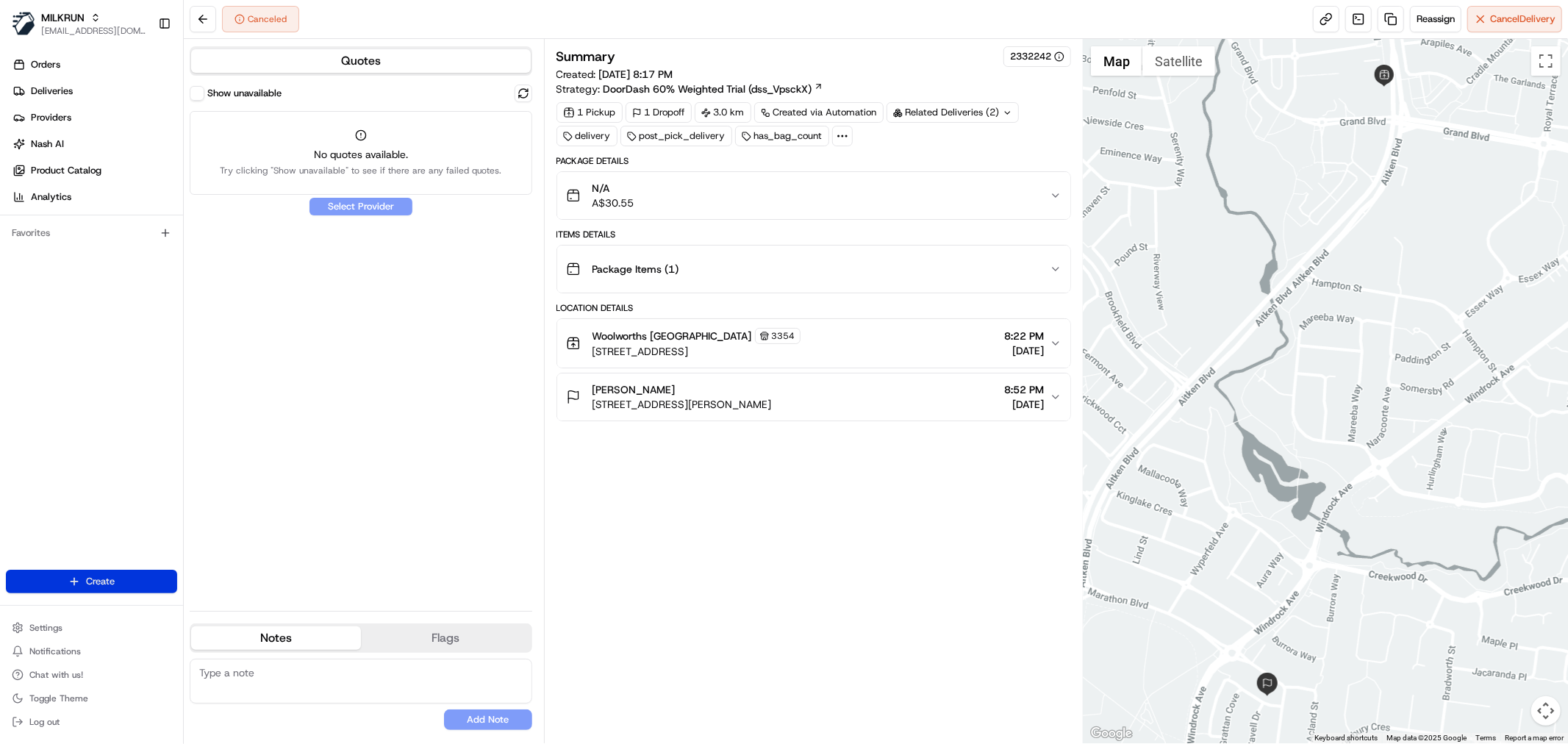
click at [98, 577] on html "MILKRUN nbradshaw@woolworths.com.au Toggle Sidebar Orders Deliveries Providers …" at bounding box center [784, 372] width 1568 height 744
click at [229, 614] on link "Delivery" at bounding box center [264, 610] width 164 height 27
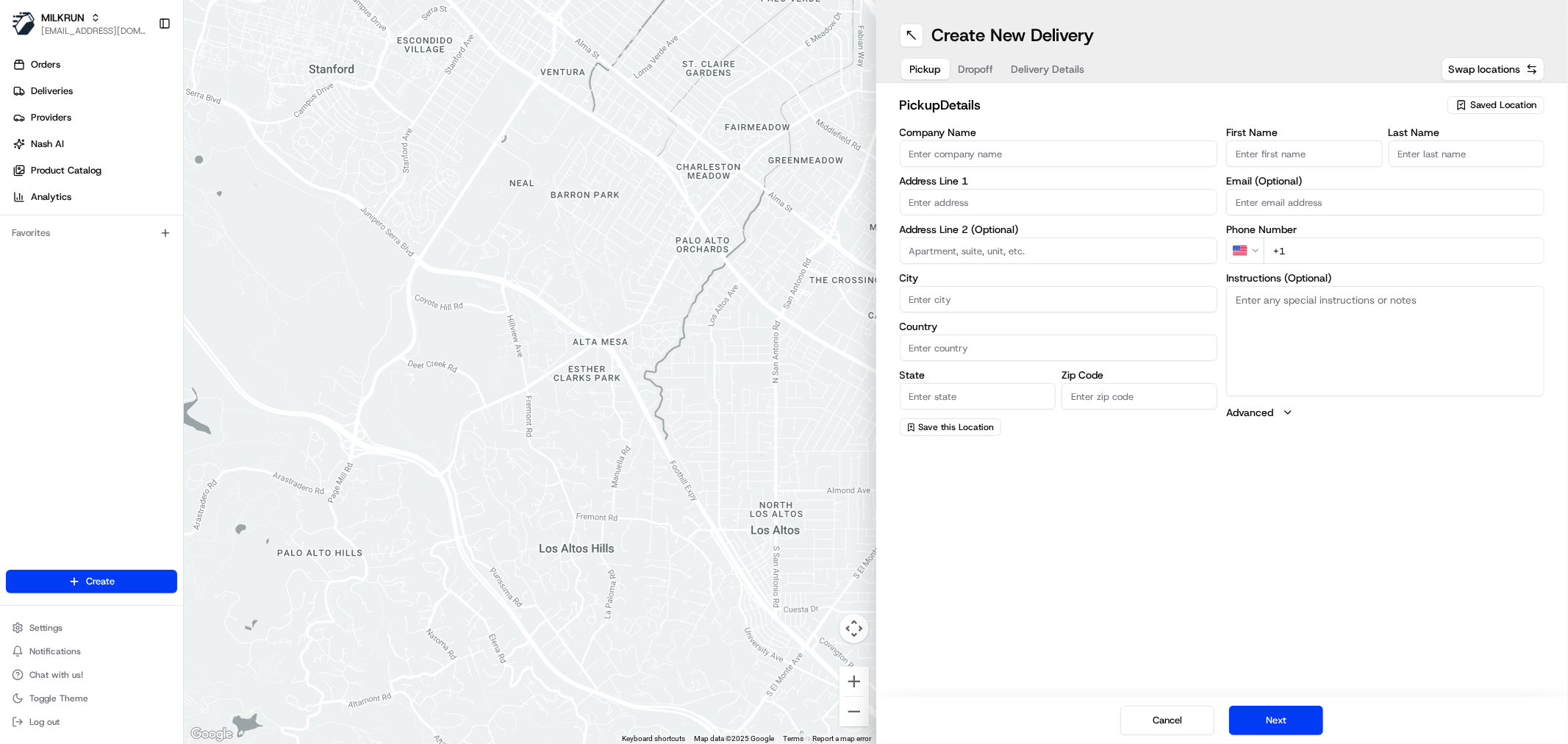
click at [1465, 103] on icon "button" at bounding box center [1460, 104] width 11 height 12
type input "craig"
click at [1430, 188] on span "Woolworths Craigieburn Highlands (3354)" at bounding box center [1471, 189] width 180 height 27
type input "Woolworths Craigieburn Highlands"
type input "300-332 Grand Blvd"
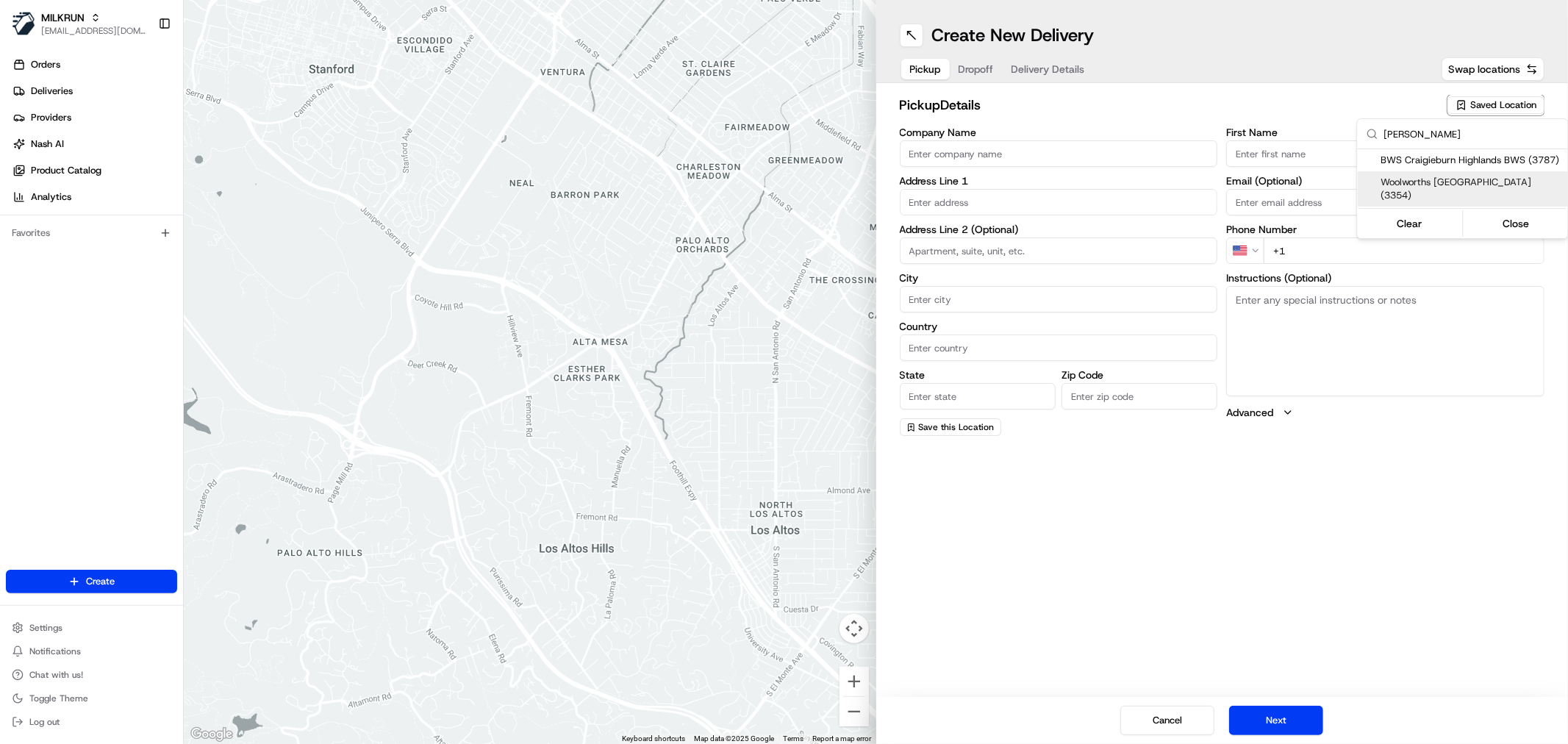
type input "Craigieburn"
type input "AU"
type input "VIC"
type input "3064"
type input "+61 3 8339 9906"
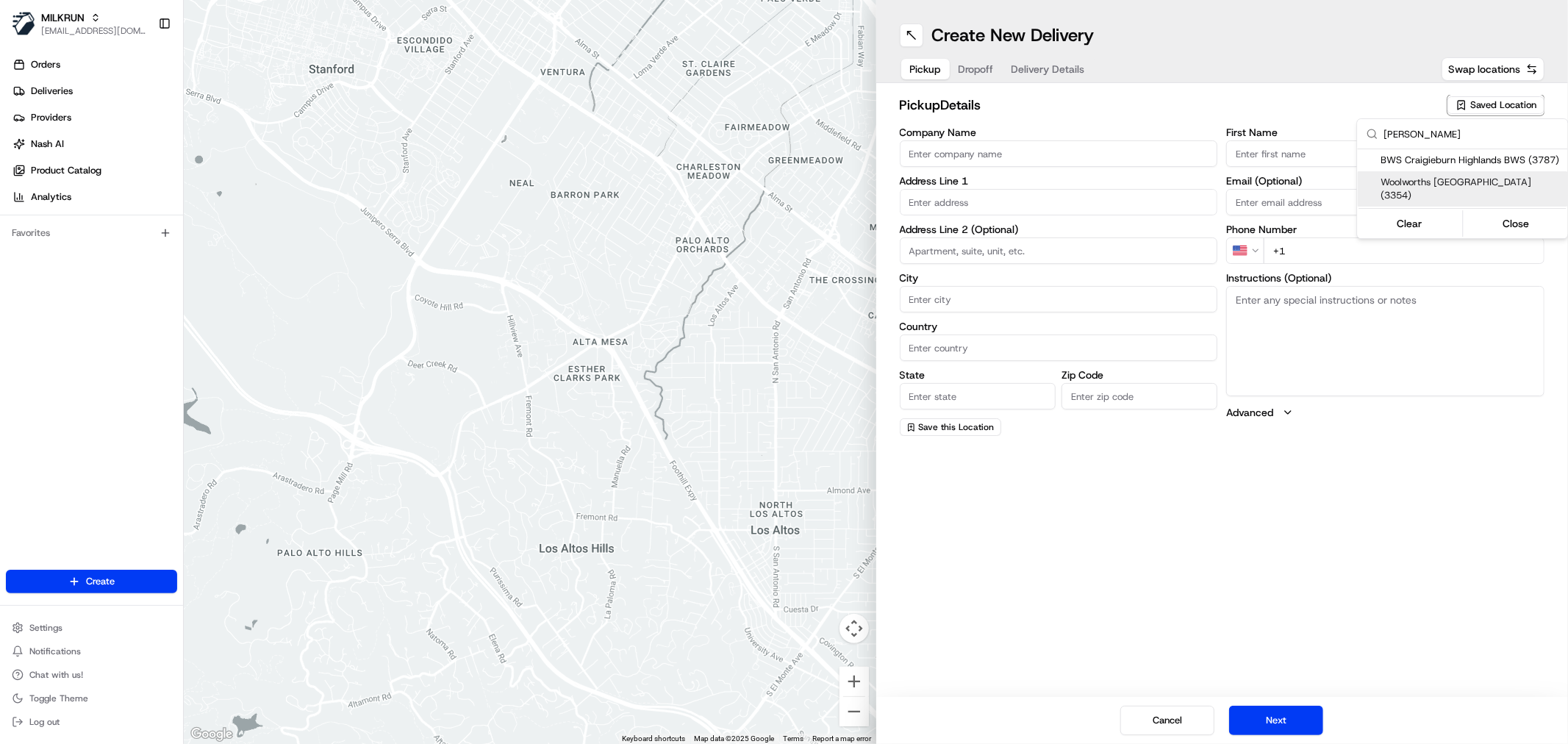
type textarea "This is a Woolworths Store. Enter Car Park off Aitkens Blvd. Use green parking …"
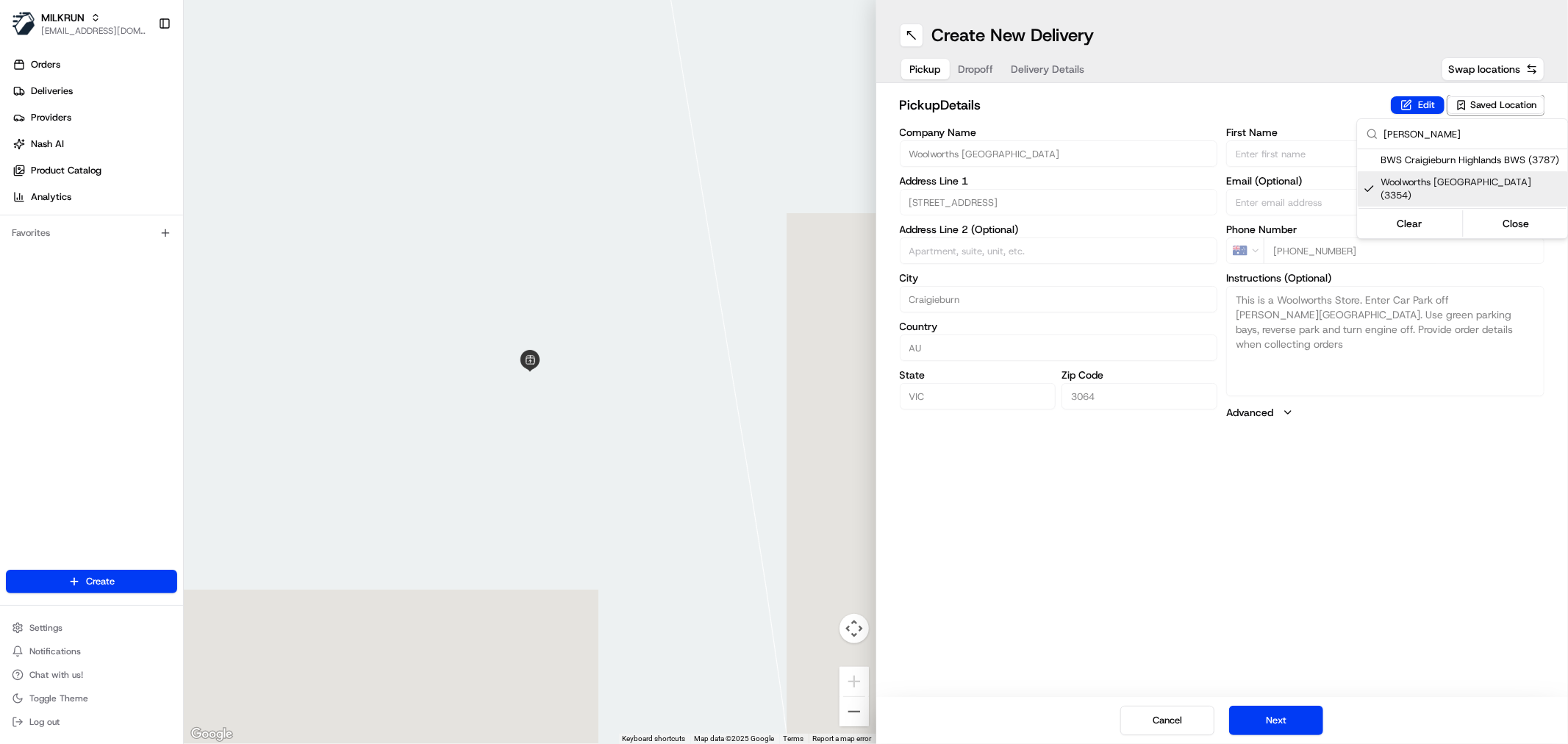
click at [1277, 729] on html "MILKRUN nbradshaw@woolworths.com.au Toggle Sidebar Orders Deliveries Providers …" at bounding box center [784, 372] width 1568 height 744
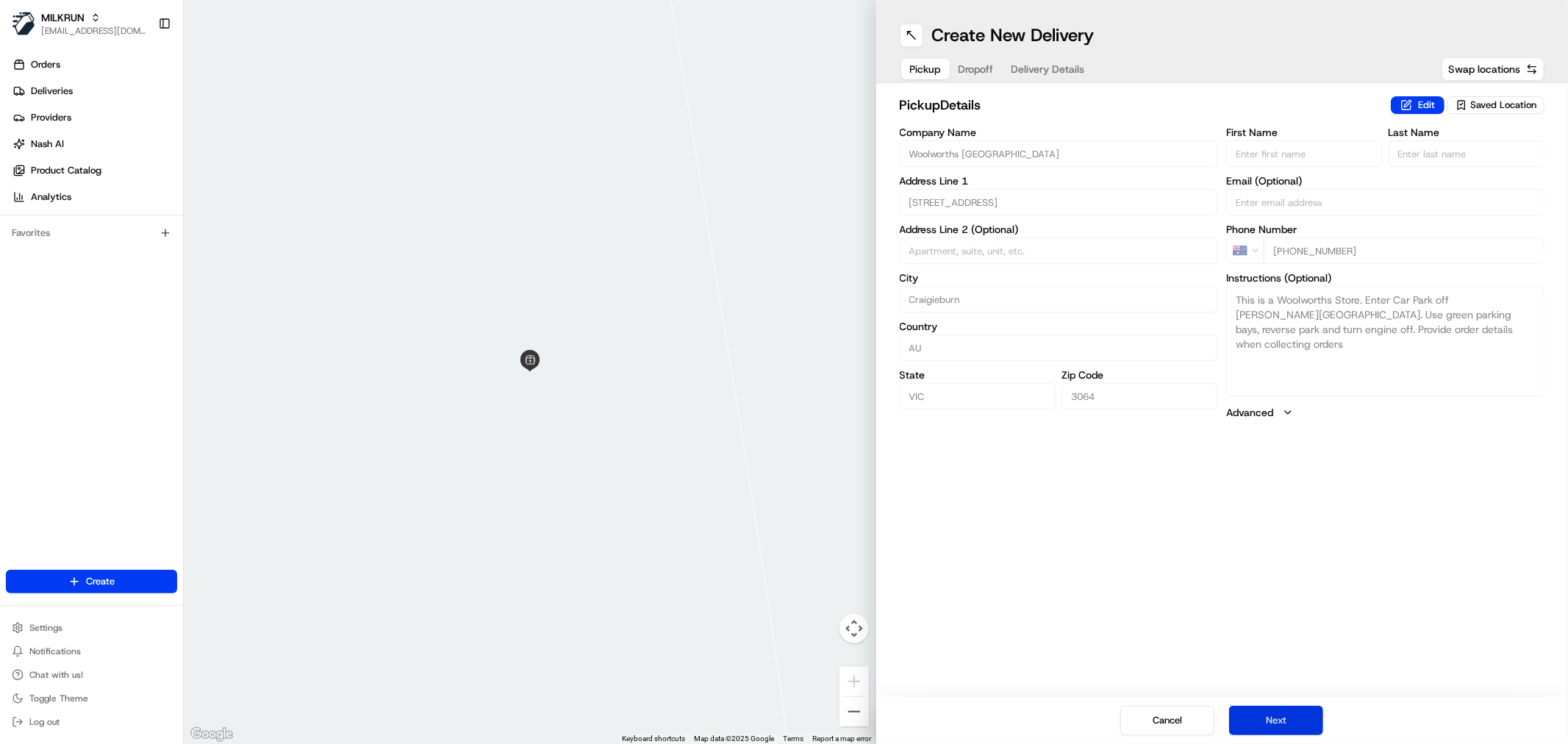
click at [1296, 725] on button "Next" at bounding box center [1275, 720] width 94 height 29
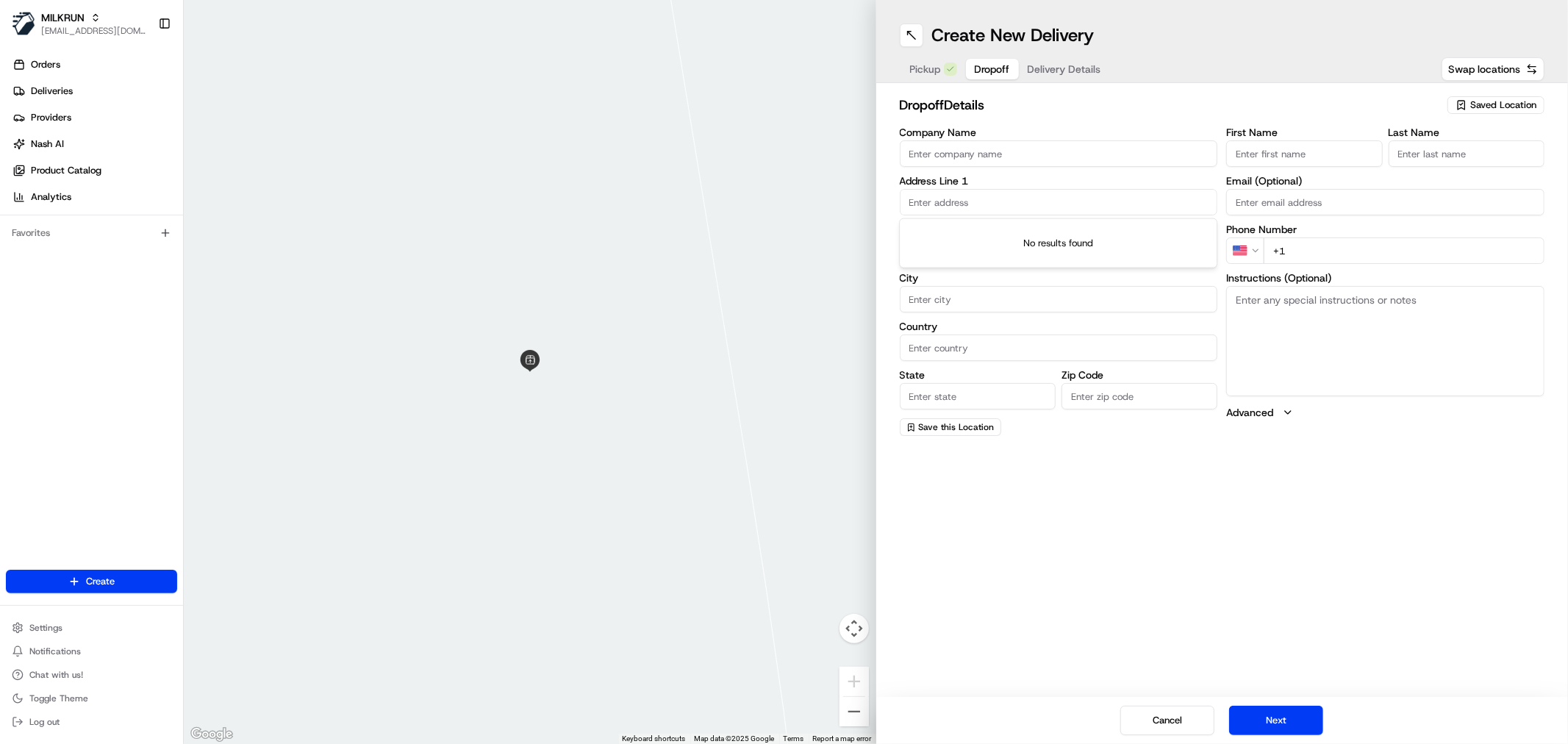
click at [979, 194] on input "text" at bounding box center [1059, 203] width 318 height 27
paste input "[STREET_ADDRESS][PERSON_NAME]"
click at [1024, 235] on div "6 Grattan Cove, Craigieburn VIC 3064, Australia" at bounding box center [1058, 233] width 311 height 22
type input "6 Grattan Cove, Craigieburn VIC 3064, Australia"
type input "Craigieburn"
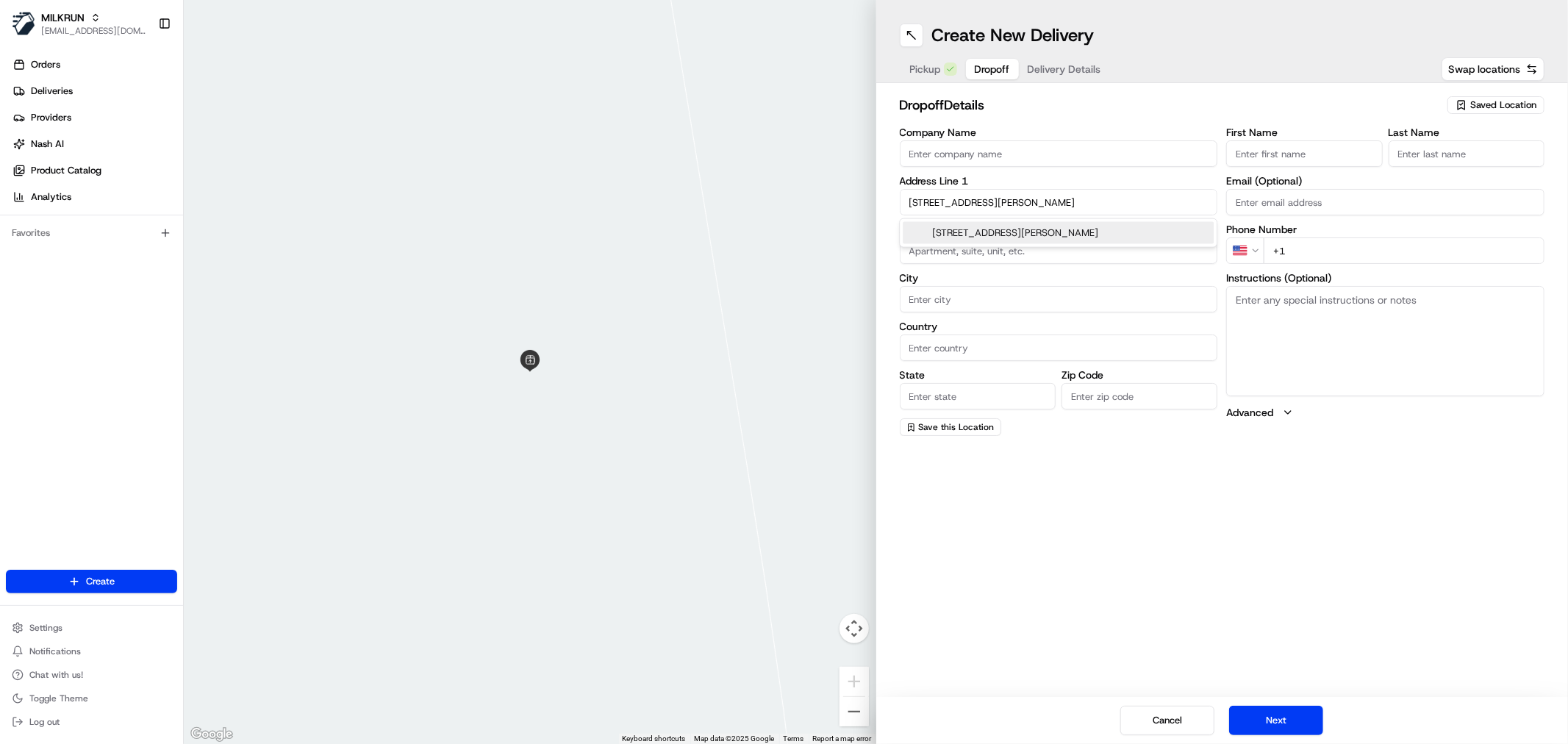
type input "Australia"
type input "VIC"
type input "3064"
type input "6 Grattan Cove"
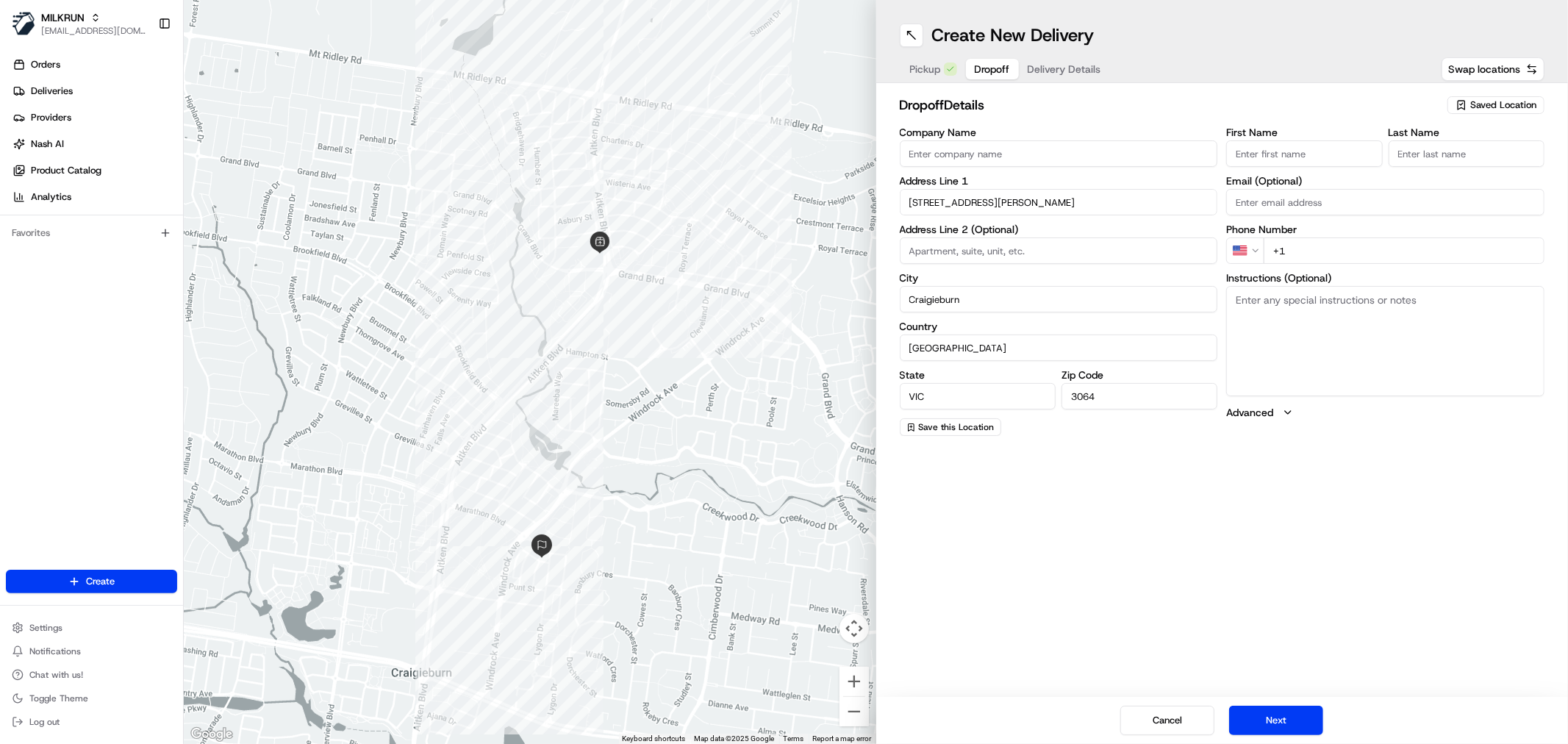
click at [1283, 157] on input "First Name" at bounding box center [1304, 154] width 156 height 27
paste input "[PERSON_NAME]"
click at [1285, 155] on input "[PERSON_NAME]" at bounding box center [1304, 154] width 156 height 27
click at [1262, 153] on input "[PERSON_NAME]" at bounding box center [1304, 154] width 156 height 27
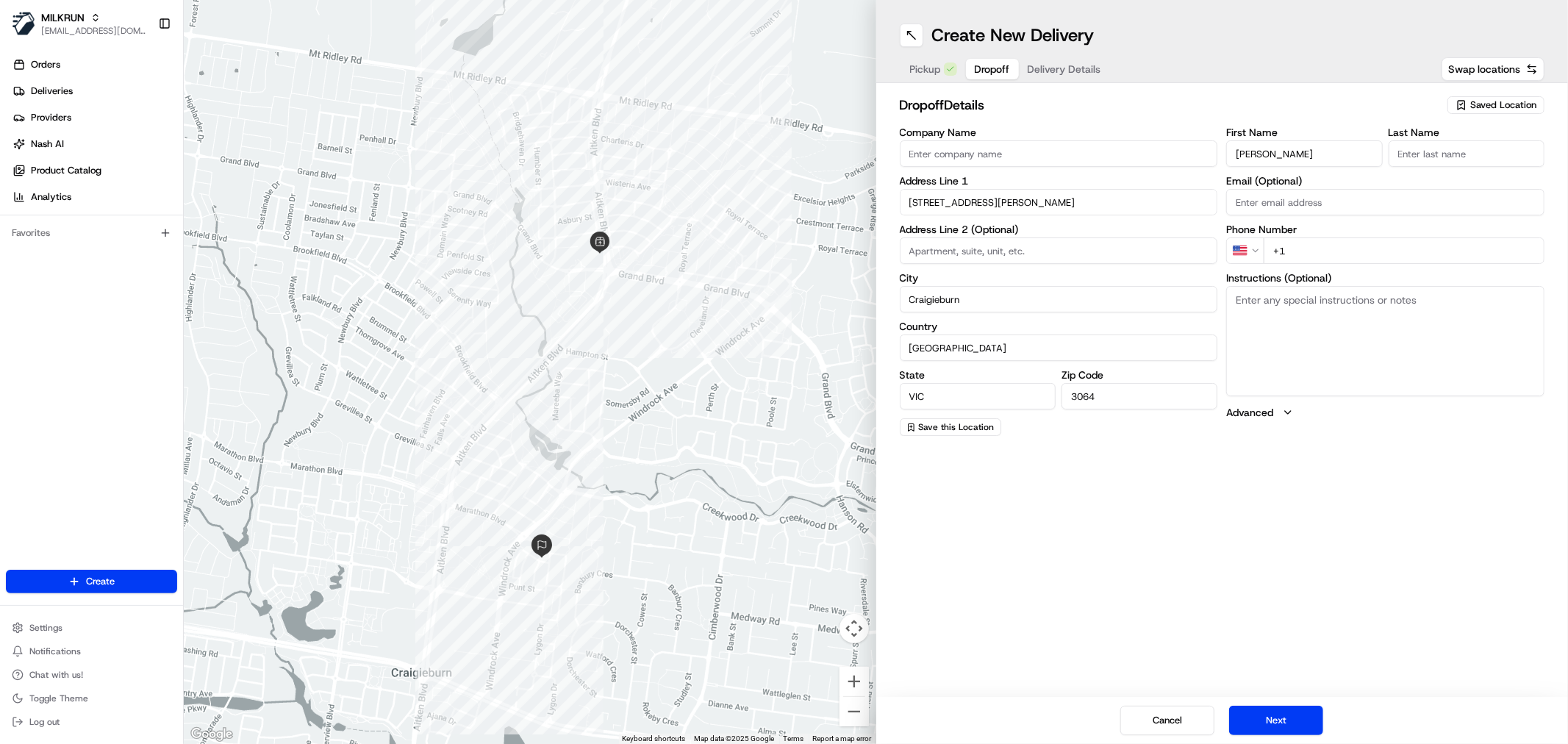
type input "Lina"
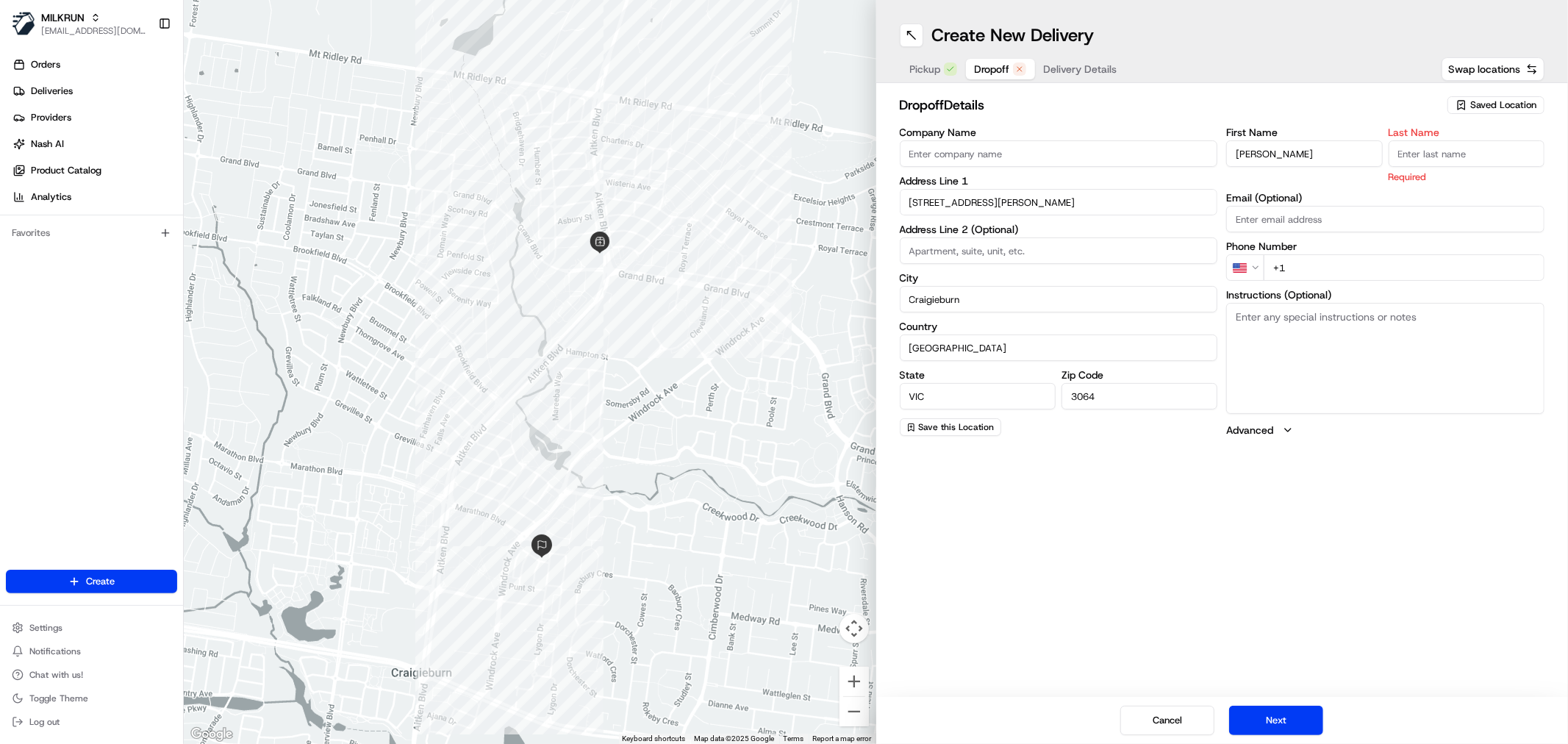
paste input "kons"
type input "kons"
click at [1245, 263] on html "MILKRUN nbradshaw@woolworths.com.au Toggle Sidebar Orders Deliveries Providers …" at bounding box center [784, 372] width 1568 height 744
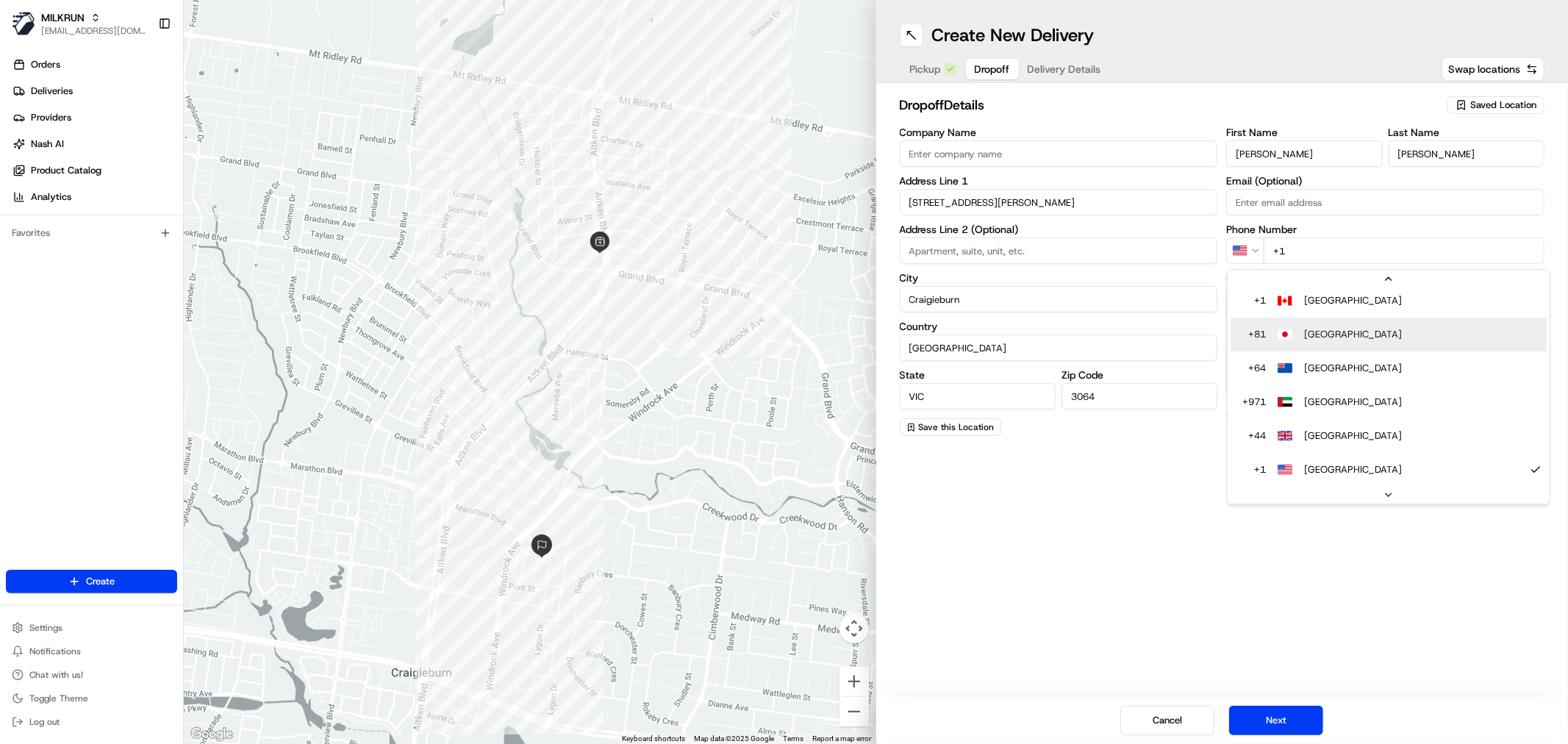
scroll to position [29, 0]
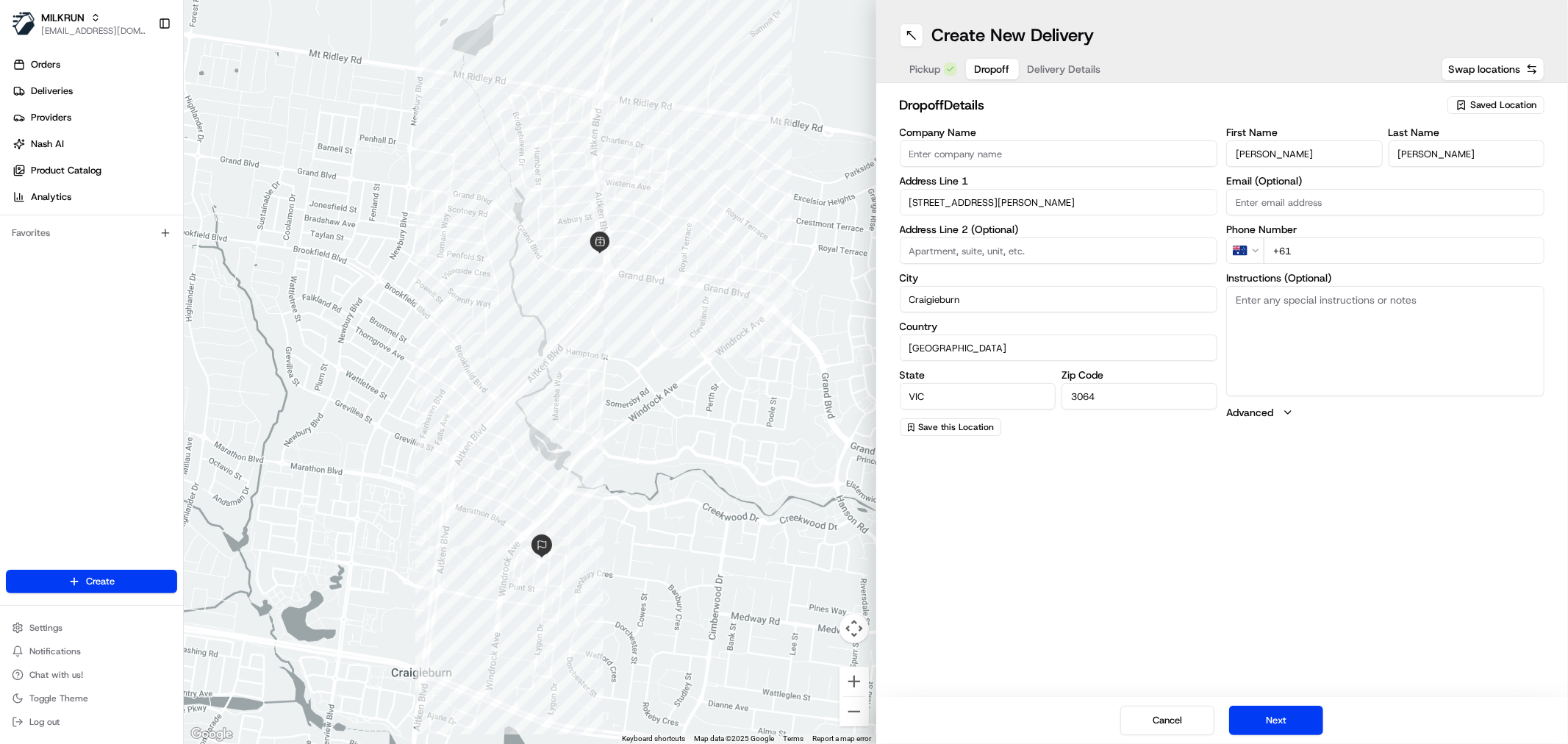
click at [1312, 250] on input "+61" at bounding box center [1403, 250] width 280 height 27
type input "[PHONE_NUMBER]"
click at [1312, 545] on div "Create New Delivery Pickup Dropoff Delivery Details Swap locations dropoff Deta…" at bounding box center [1222, 372] width 692 height 744
click at [1280, 718] on button "Next" at bounding box center [1275, 720] width 94 height 29
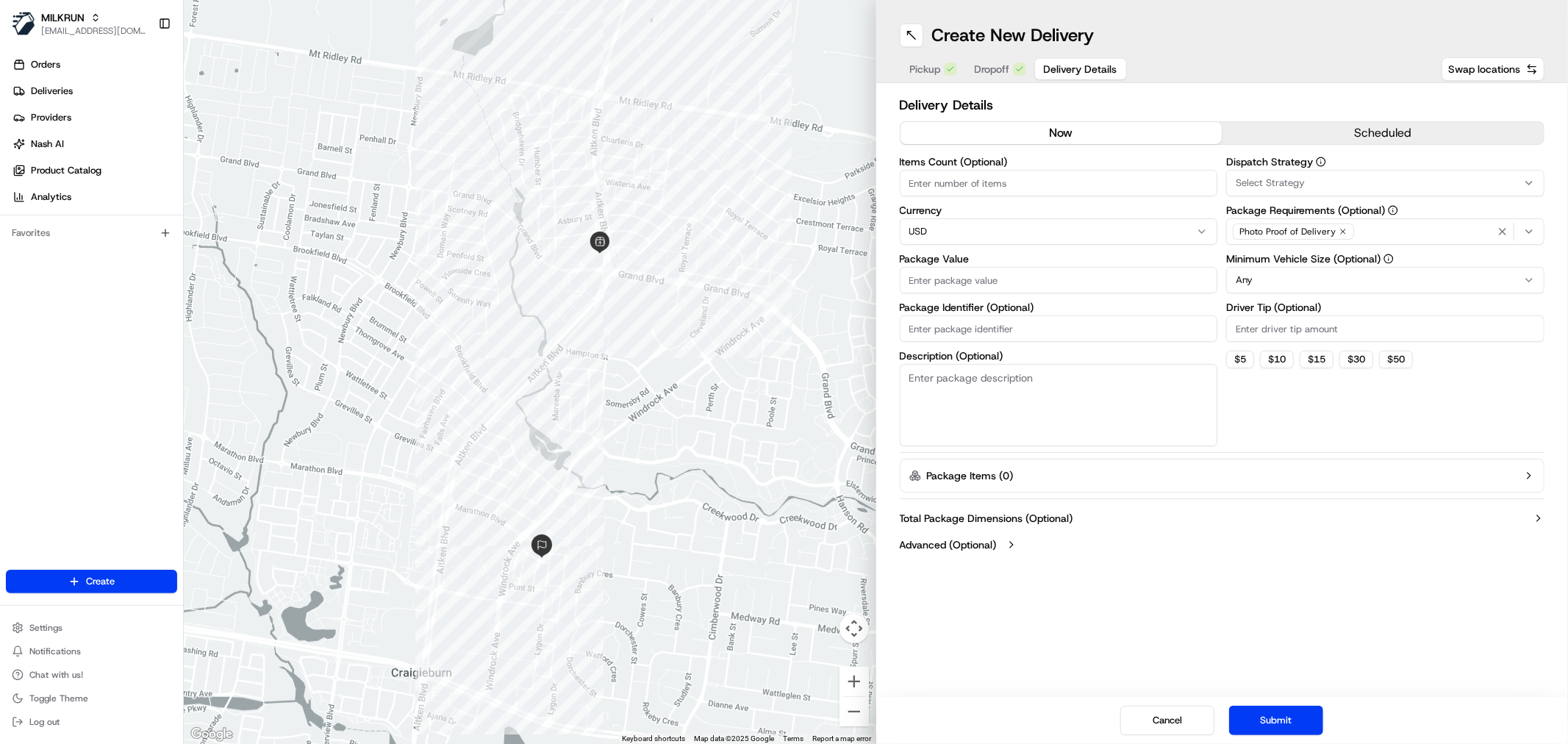
click at [1078, 230] on html "MILKRUN nbradshaw@woolworths.com.au Toggle Sidebar Orders Deliveries Providers …" at bounding box center [784, 372] width 1568 height 744
click at [945, 273] on input "Package Value" at bounding box center [1059, 280] width 318 height 27
type input "30.55"
click at [1321, 555] on div "Total Package Dimensions (Optional) Advanced (Optional)" at bounding box center [1222, 532] width 646 height 53
drag, startPoint x: 991, startPoint y: 69, endPoint x: 1016, endPoint y: 82, distance: 28.2
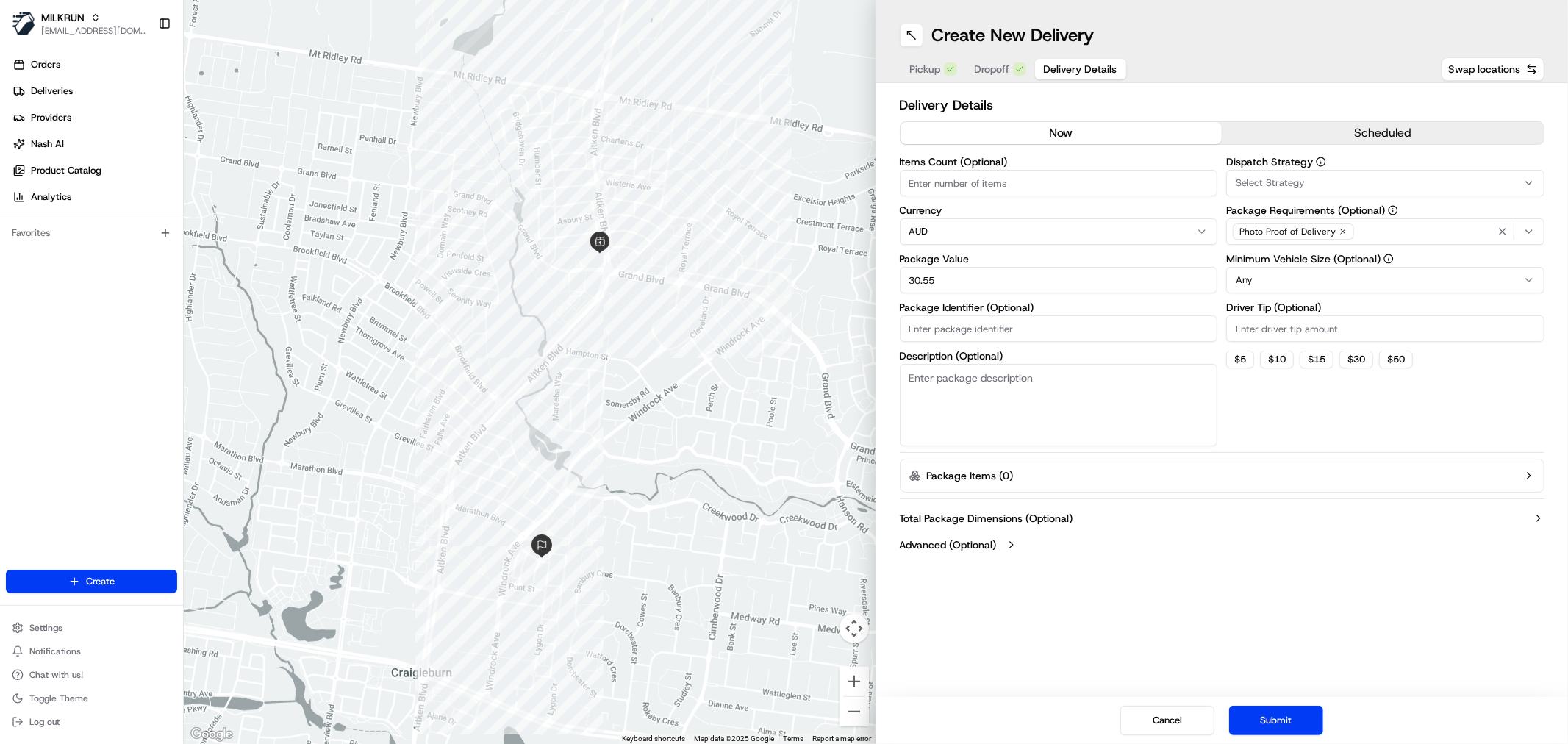
click at [991, 69] on span "Dropoff" at bounding box center [992, 69] width 35 height 15
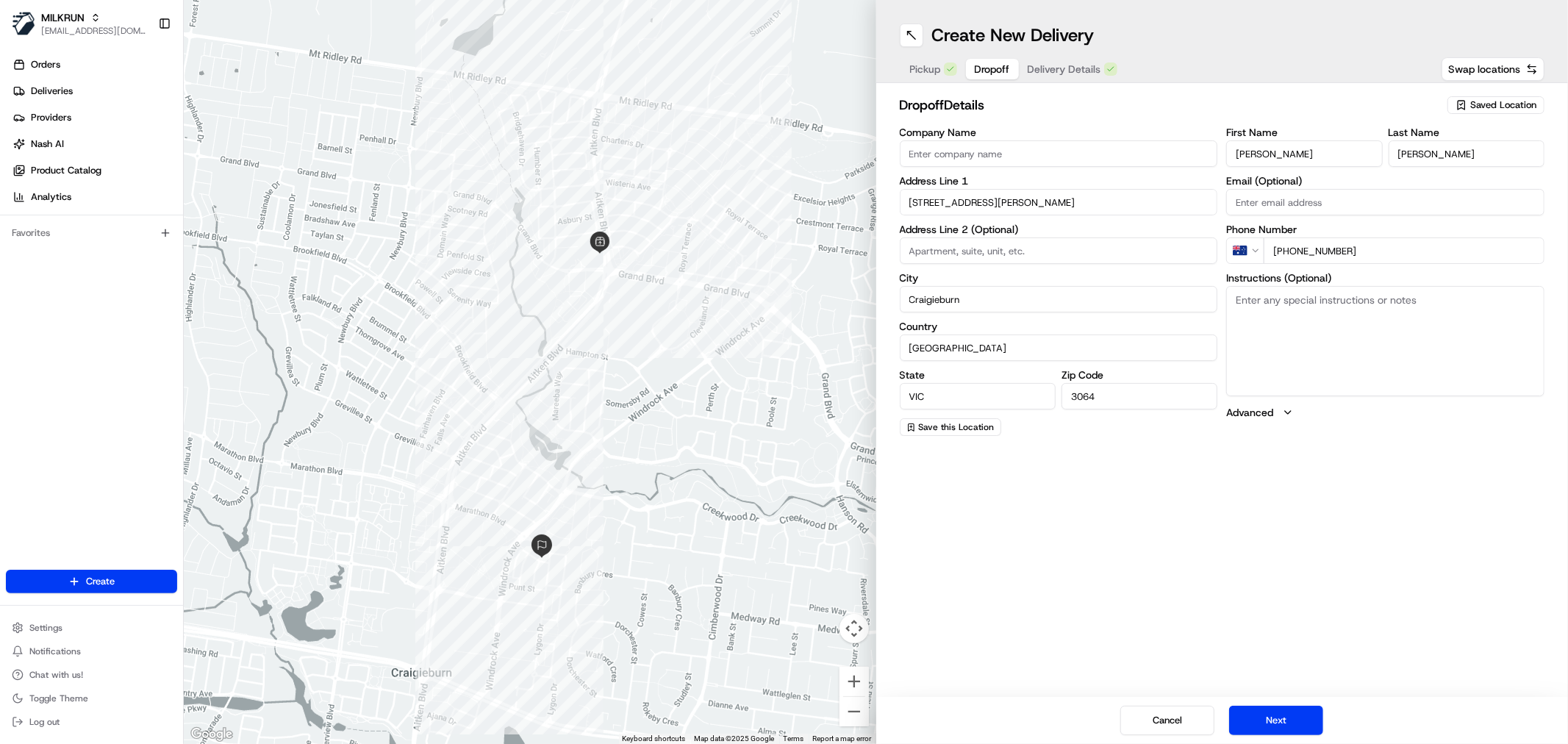
click at [1320, 304] on textarea "Instructions (Optional)" at bounding box center [1385, 341] width 318 height 111
paste textarea "Ring doorbell"
type textarea "Ring doorbell"
click at [1288, 717] on button "Next" at bounding box center [1275, 720] width 94 height 29
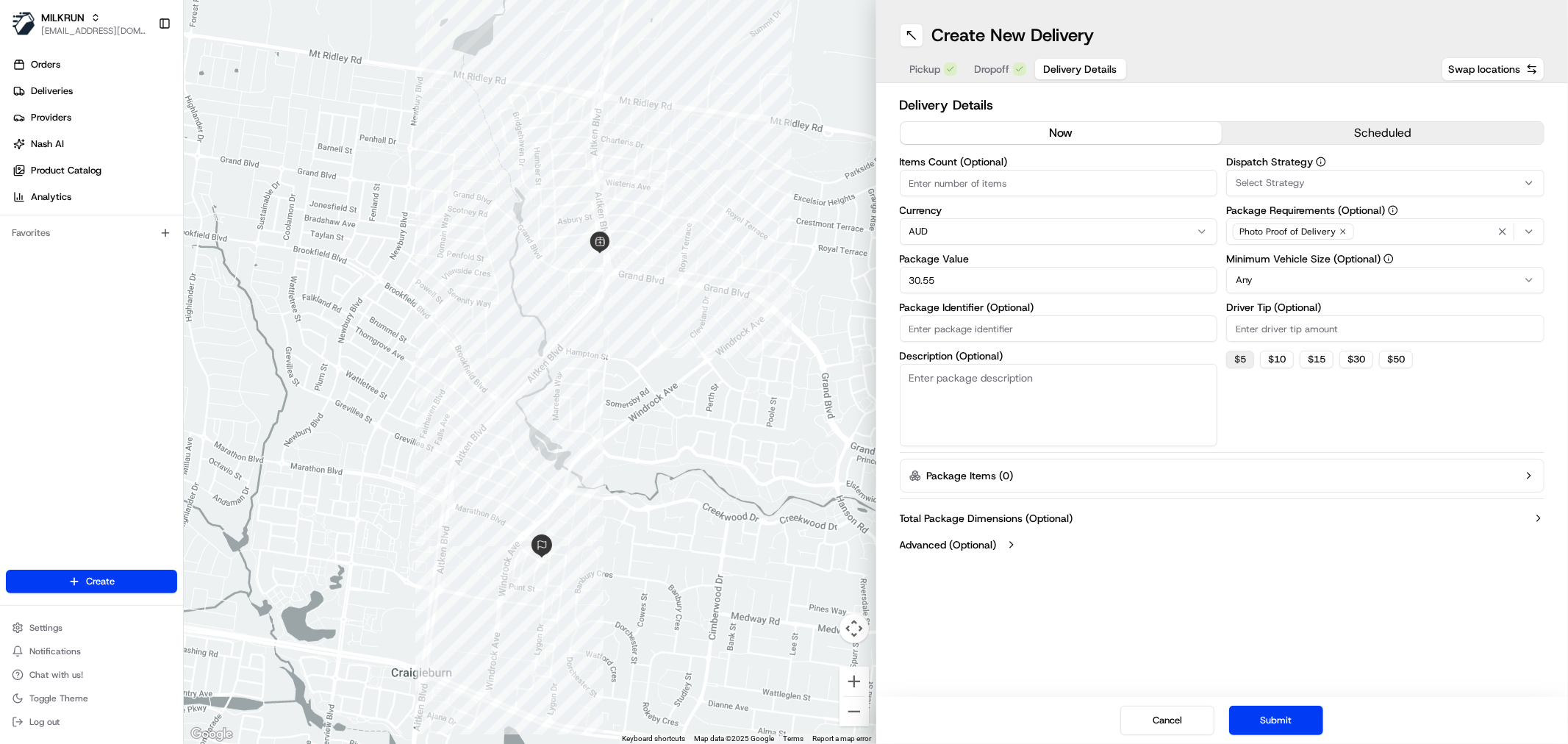
drag, startPoint x: 1231, startPoint y: 358, endPoint x: 1301, endPoint y: 519, distance: 175.6
click at [1231, 361] on button "$ 5" at bounding box center [1240, 359] width 28 height 18
type input "5"
click at [1296, 715] on button "Submit" at bounding box center [1275, 720] width 94 height 29
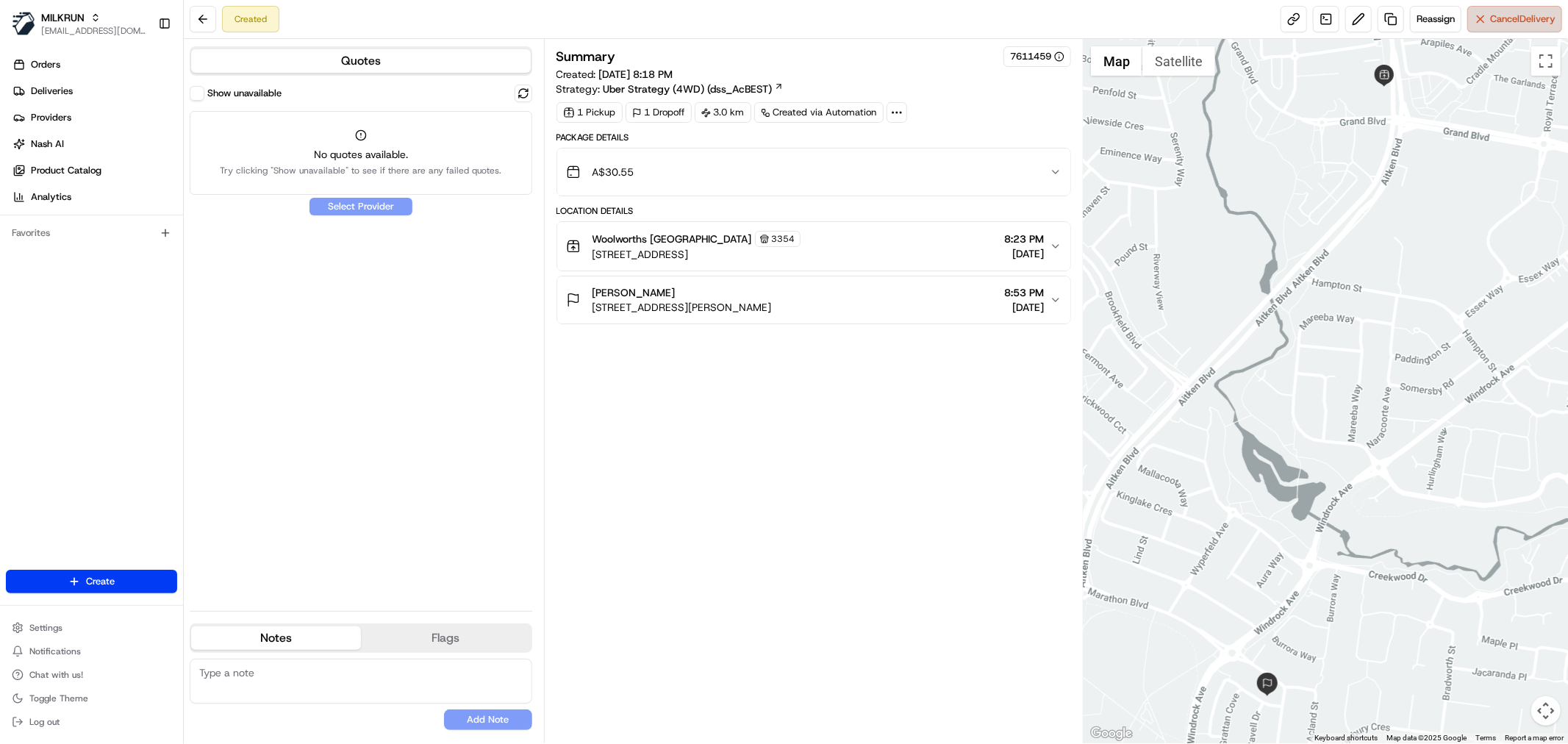
click at [1497, 24] on span "Cancel Delivery" at bounding box center [1522, 19] width 65 height 13
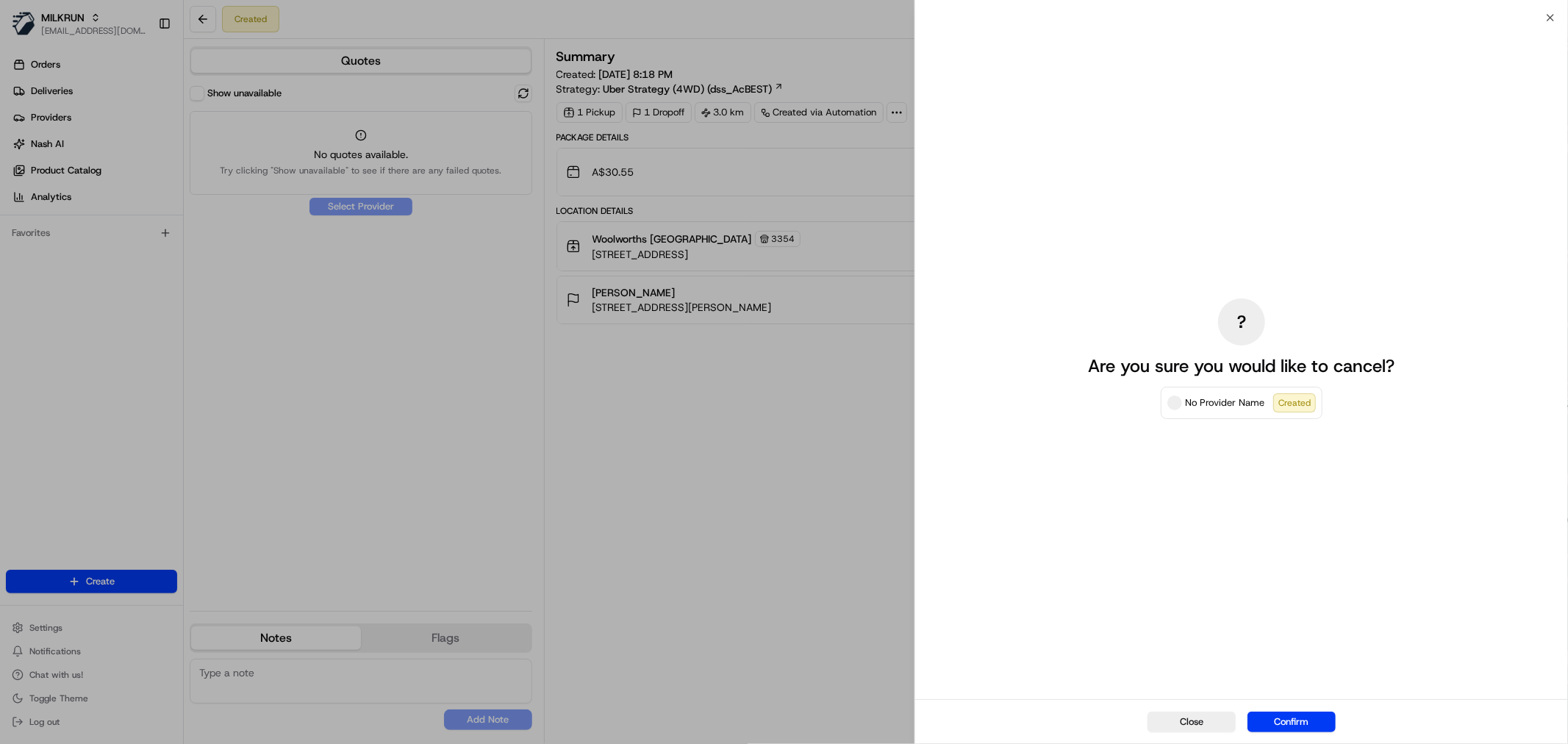
drag, startPoint x: 1312, startPoint y: 722, endPoint x: 618, endPoint y: 452, distance: 744.7
click at [1311, 721] on button "Confirm" at bounding box center [1291, 721] width 88 height 20
